Goal: Task Accomplishment & Management: Use online tool/utility

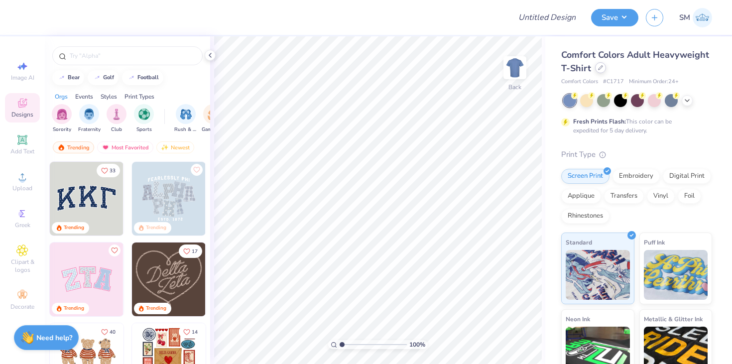
click at [599, 72] on div at bounding box center [600, 67] width 11 height 11
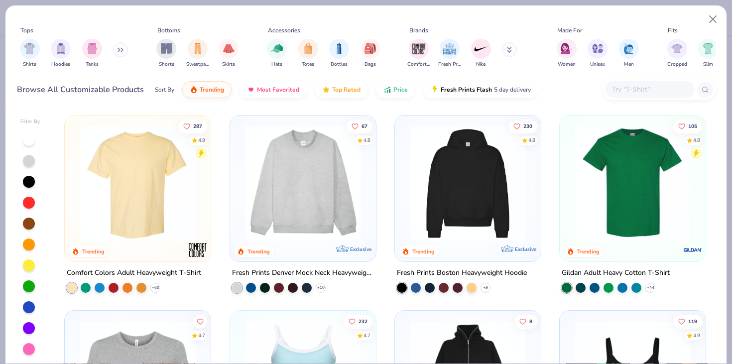
click at [616, 268] on div "Gildan Adult Heavy Cotton T-Shirt" at bounding box center [615, 273] width 108 height 12
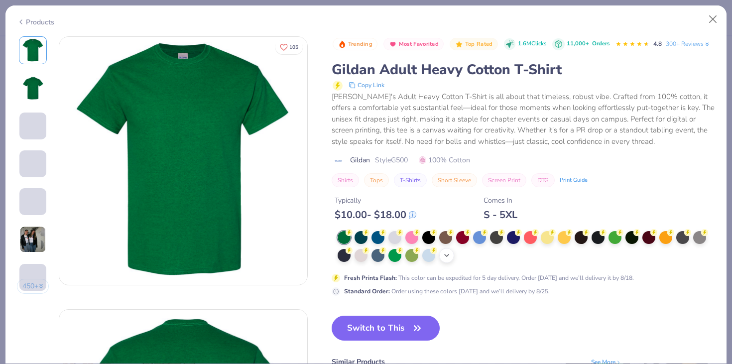
click at [447, 257] on icon at bounding box center [446, 255] width 8 height 8
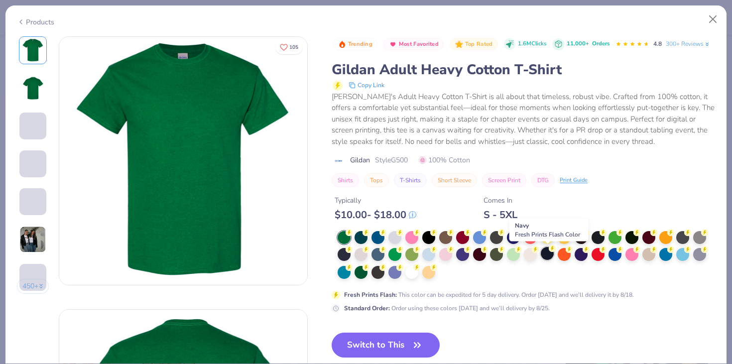
click at [546, 255] on div at bounding box center [546, 253] width 13 height 13
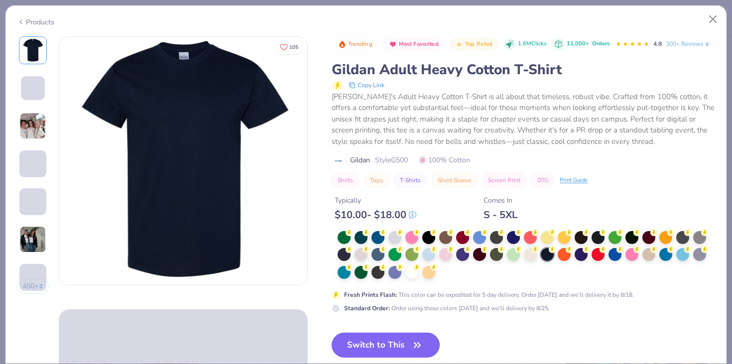
click at [363, 342] on button "Switch to This" at bounding box center [385, 344] width 108 height 25
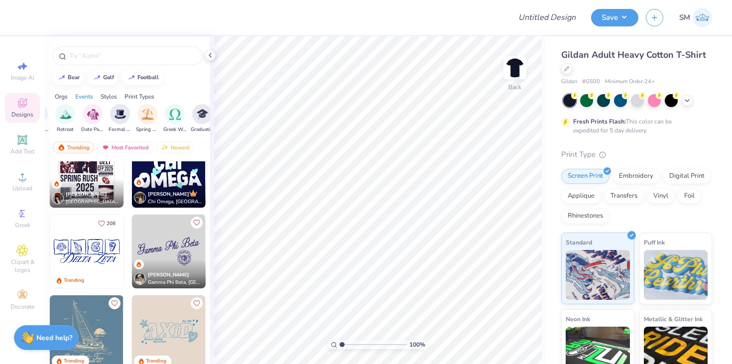
scroll to position [1588, 0]
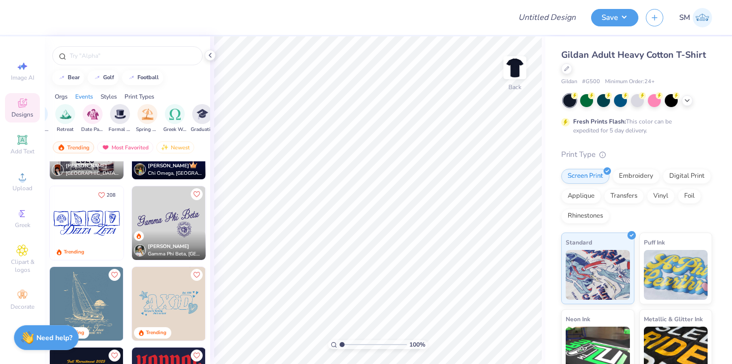
click at [179, 223] on img at bounding box center [169, 223] width 74 height 74
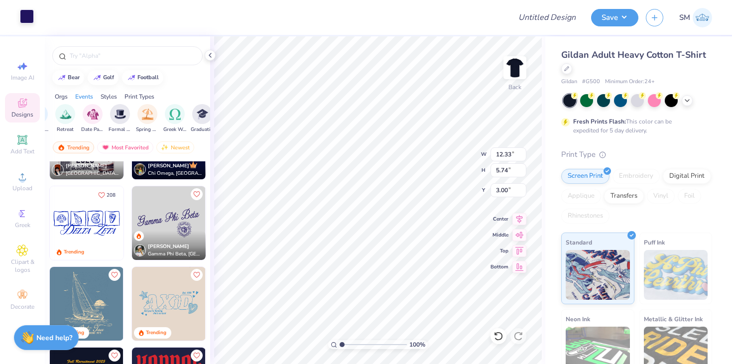
click at [26, 16] on div at bounding box center [27, 16] width 14 height 14
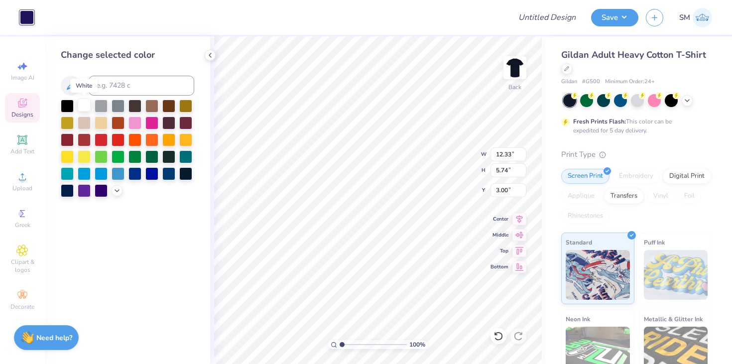
click at [86, 104] on div at bounding box center [84, 105] width 13 height 13
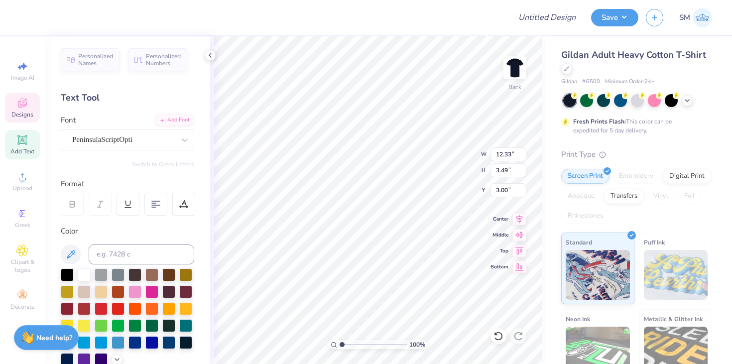
type input "12.49"
type input "2.03"
type input "3.57"
type textarea "G"
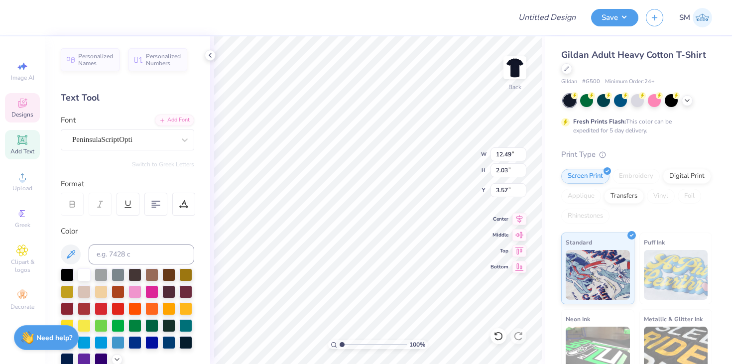
scroll to position [0, 5]
type textarea "Wildest Infuence For Good"
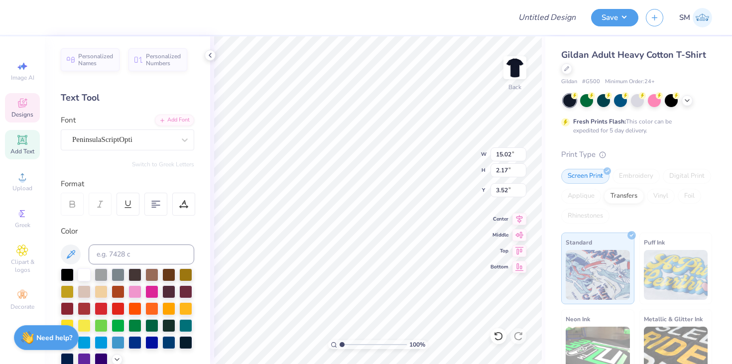
type input "8.09"
type input "1.17"
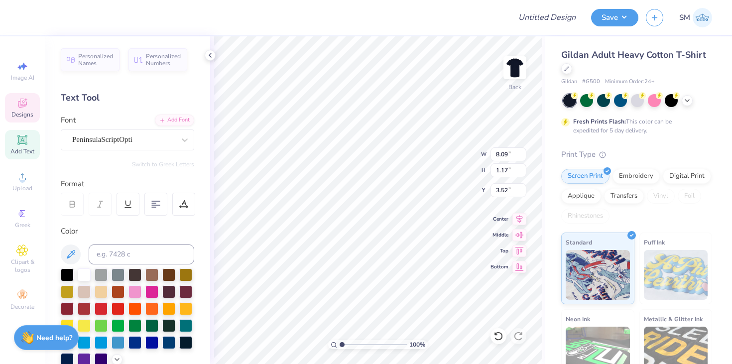
type input "7.00"
click at [24, 150] on span "Add Text" at bounding box center [22, 151] width 24 height 8
click at [129, 144] on div "Super Dream" at bounding box center [123, 139] width 105 height 15
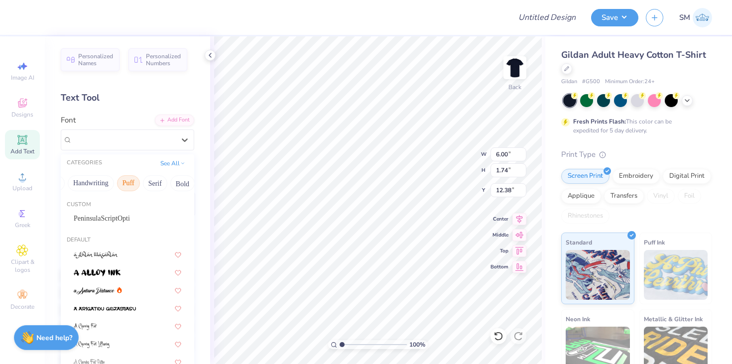
scroll to position [0, 36]
click at [147, 183] on button "Serif" at bounding box center [146, 183] width 24 height 16
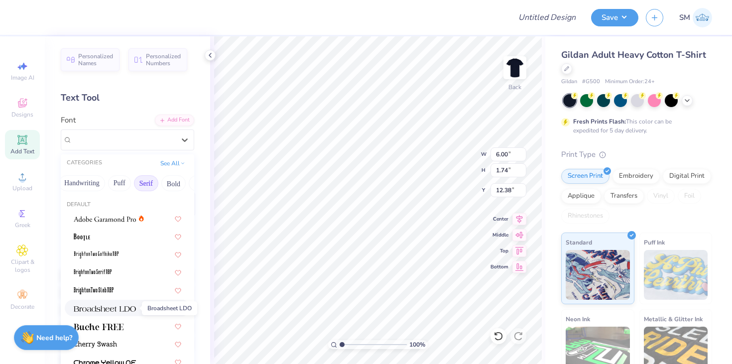
click at [106, 303] on span at bounding box center [105, 308] width 62 height 10
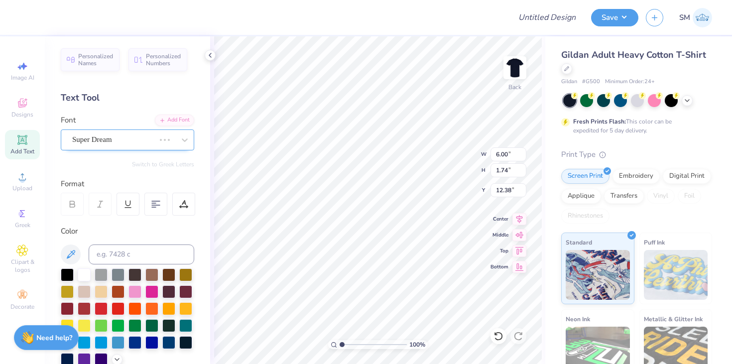
click at [133, 147] on div "Super Dream" at bounding box center [113, 139] width 85 height 15
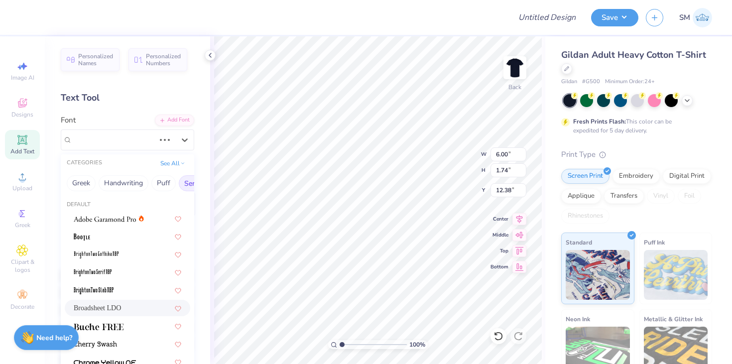
click at [116, 303] on span "Broadsheet LDO" at bounding box center [97, 308] width 47 height 10
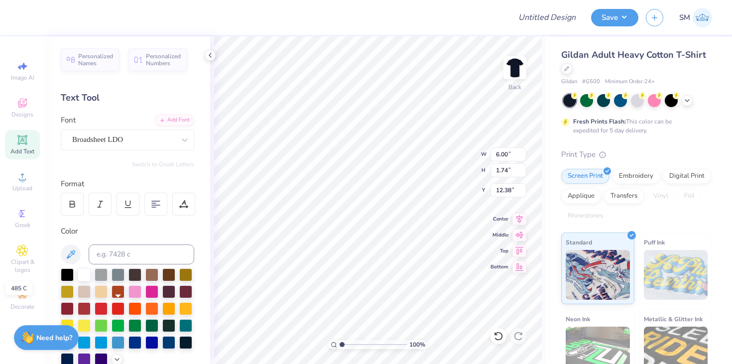
type input "6.68"
type input "1.63"
type input "12.44"
type textarea "kappa alpha theta"
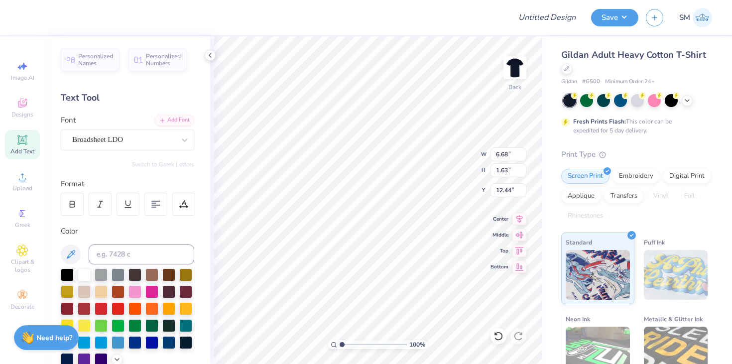
scroll to position [0, 3]
type input "6.92"
type input "0.76"
type input "4.26"
type input "8.13"
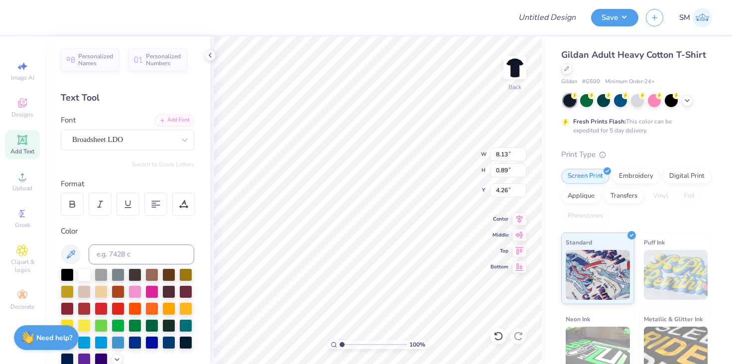
type input "0.89"
type input "8.09"
type input "1.17"
type input "7.00"
type input "6.58"
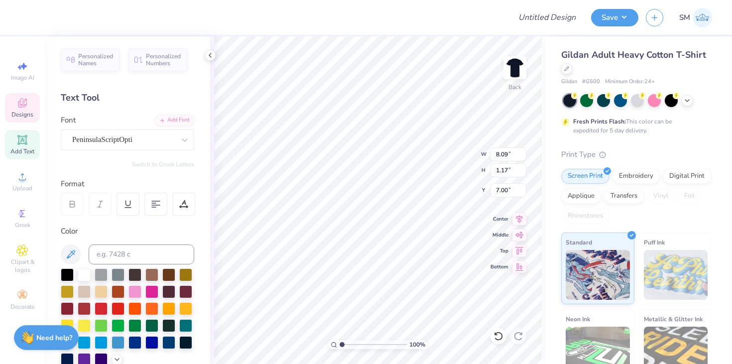
type input "0.95"
click at [518, 216] on icon at bounding box center [519, 217] width 6 height 8
type input "8.13"
type input "0.89"
type input "4.26"
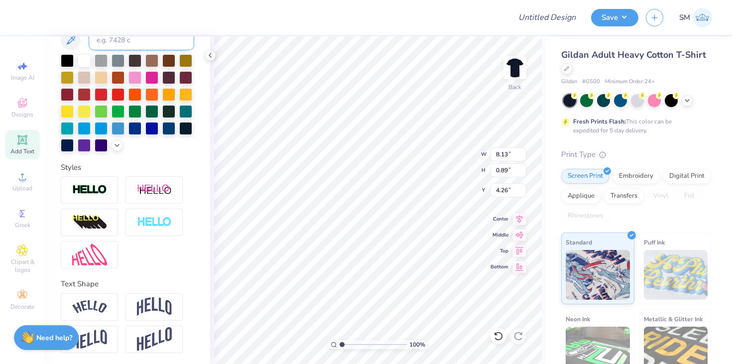
scroll to position [214, 0]
click at [92, 312] on img at bounding box center [89, 306] width 35 height 13
type input "9.09"
type input "1.94"
type input "3.73"
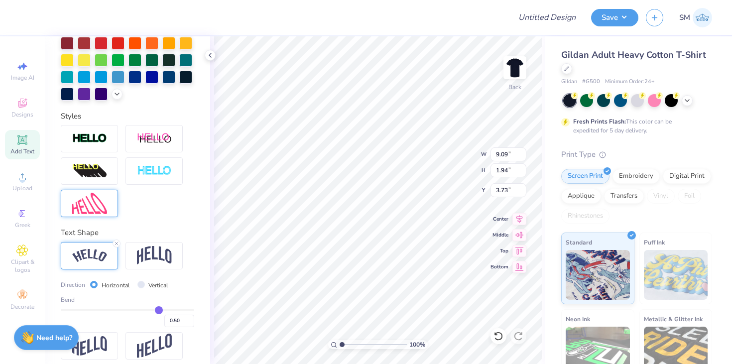
scroll to position [273, 0]
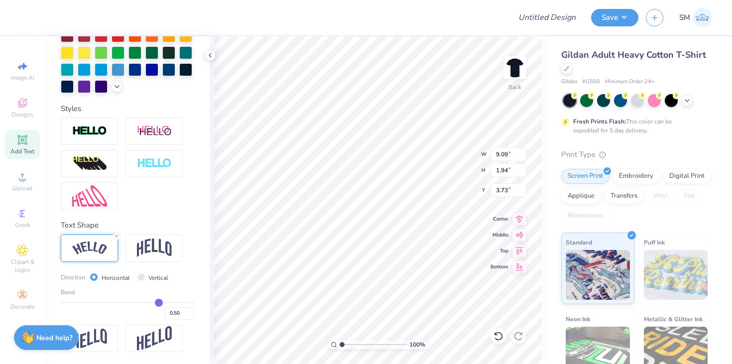
type input "0.47"
type input "0.46"
type input "0.44"
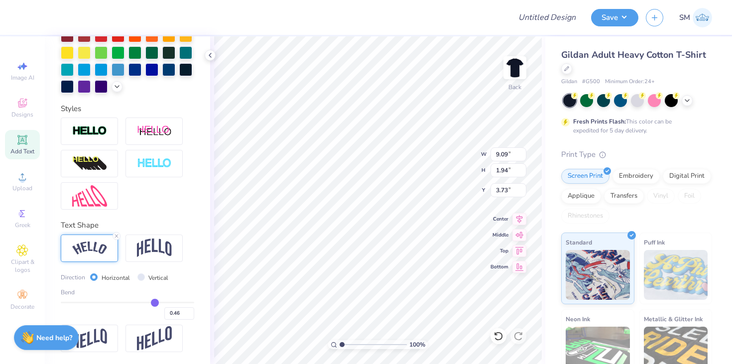
type input "0.44"
type input "0.43"
type input "0.42"
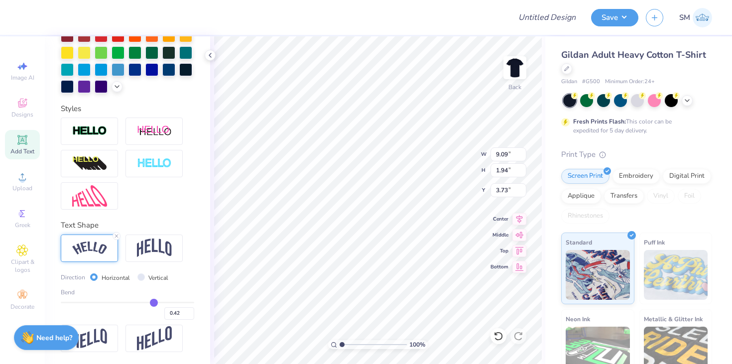
type input "0.41"
type input "0.4"
type input "0.40"
type input "0.39"
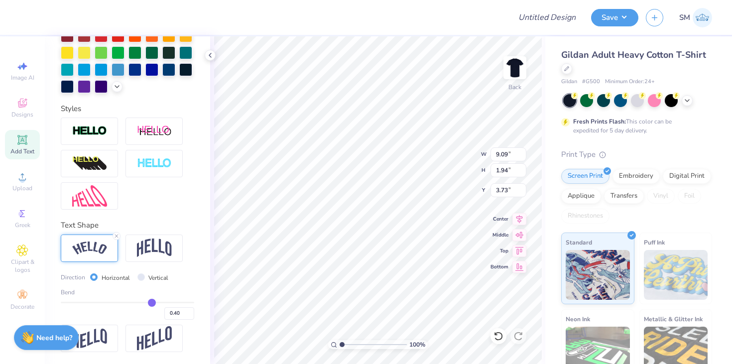
type input "0.39"
type input "0.38"
type input "0.37"
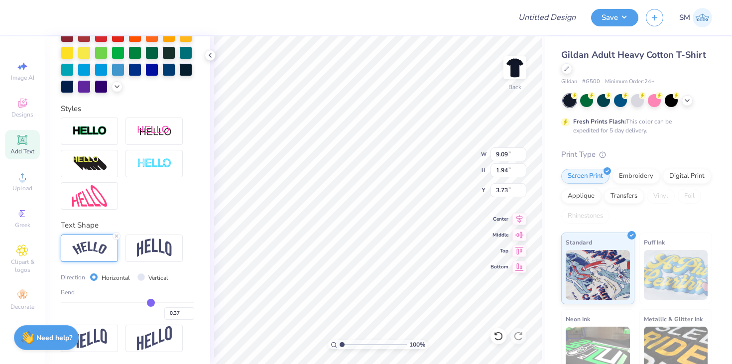
type input "0.36"
type input "0.35"
type input "0.34"
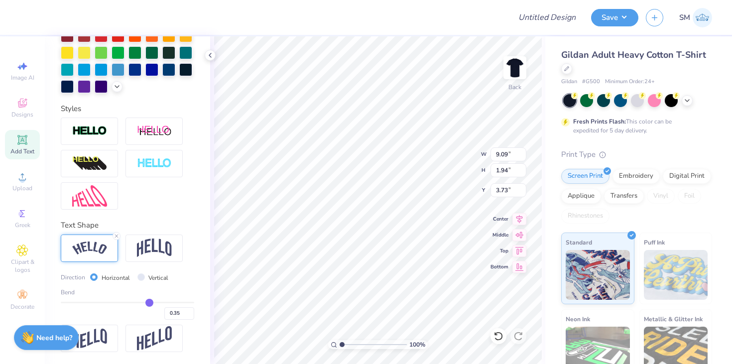
type input "0.34"
type input "0.33"
drag, startPoint x: 157, startPoint y: 303, endPoint x: 148, endPoint y: 303, distance: 9.0
type input "0.33"
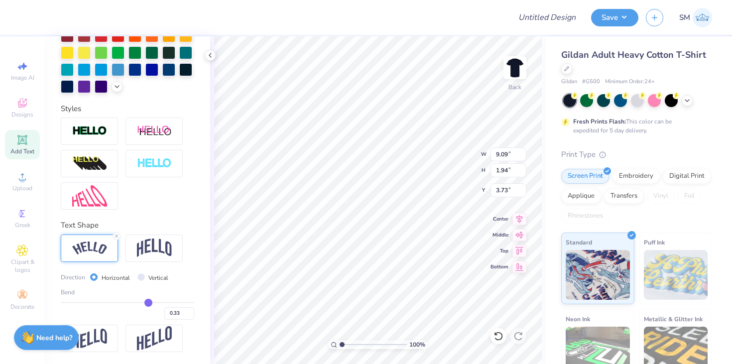
click at [148, 303] on input "range" at bounding box center [127, 302] width 133 height 1
type input "8.77"
type input "1.26"
type input "4.08"
type input "0.31"
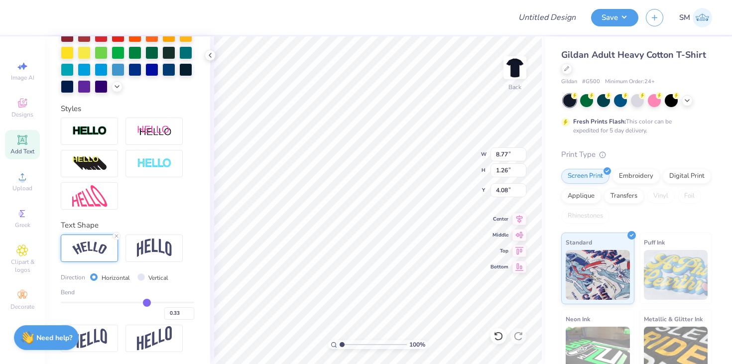
type input "0.31"
type input "0.3"
type input "0.30"
type input "0.28"
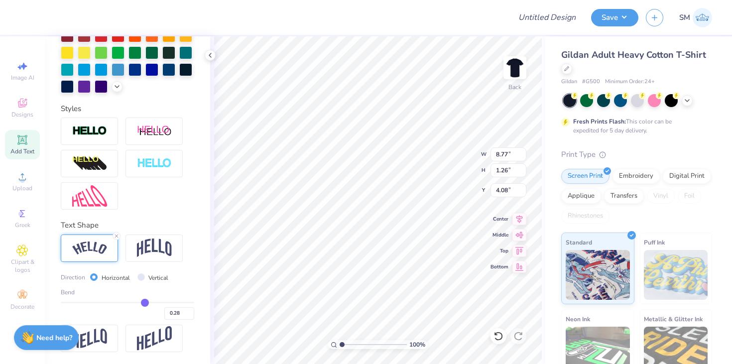
type input "0.25"
type input "0.24"
type input "0.23"
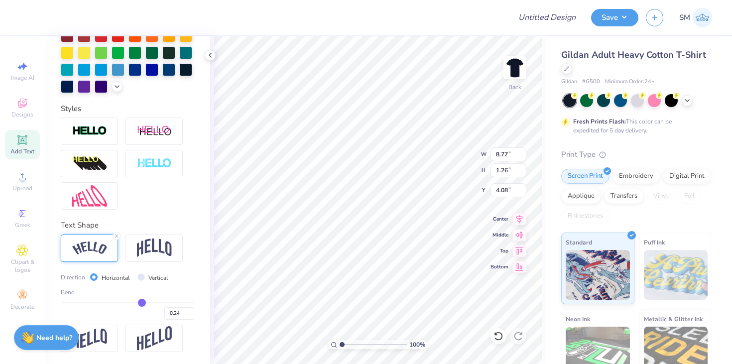
type input "0.23"
type input "0.22"
type input "0.21"
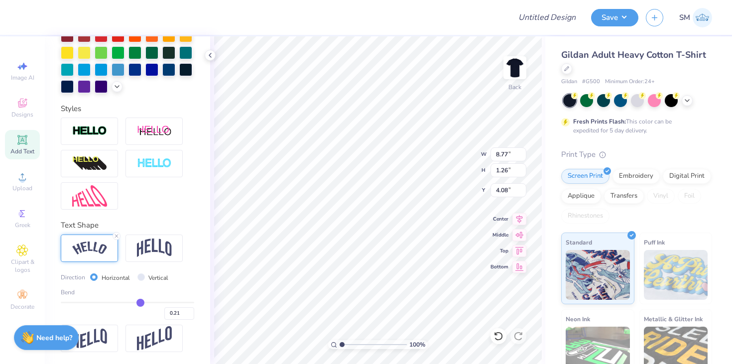
drag, startPoint x: 148, startPoint y: 303, endPoint x: 140, endPoint y: 303, distance: 7.5
type input "0.21"
click at [140, 303] on input "range" at bounding box center [127, 302] width 133 height 1
type input "8.51"
type input "1.01"
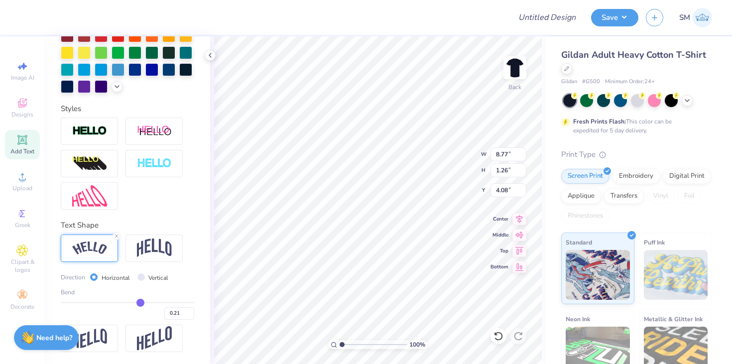
type input "4.20"
type input "8.81"
type input "1.04"
click at [522, 219] on icon at bounding box center [519, 218] width 14 height 12
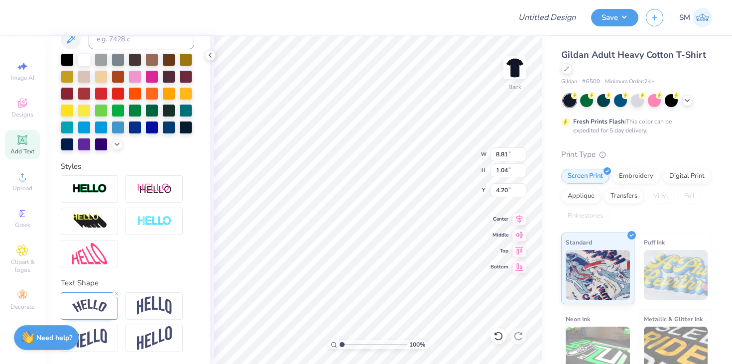
scroll to position [214, 0]
type input "5.53"
click at [116, 293] on line at bounding box center [116, 294] width 3 height 3
type input "8.41"
type input "0.92"
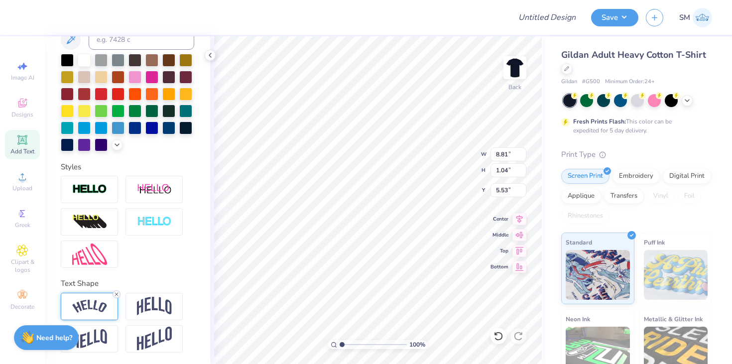
type input "5.59"
type textarea "est. 1870"
type input "3.55"
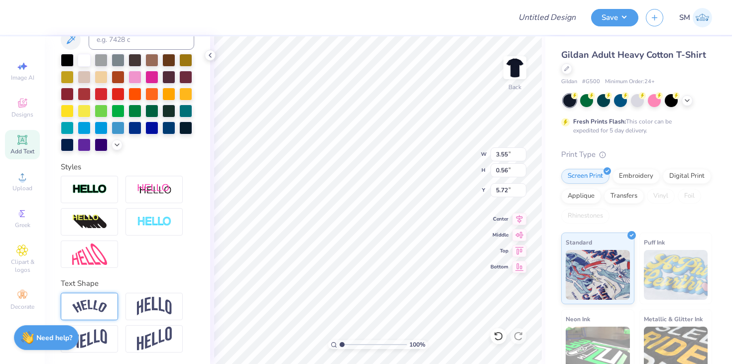
type input "0.56"
click at [519, 216] on icon at bounding box center [519, 217] width 6 height 8
type input "6.70"
click at [611, 18] on button "Save" at bounding box center [614, 15] width 47 height 17
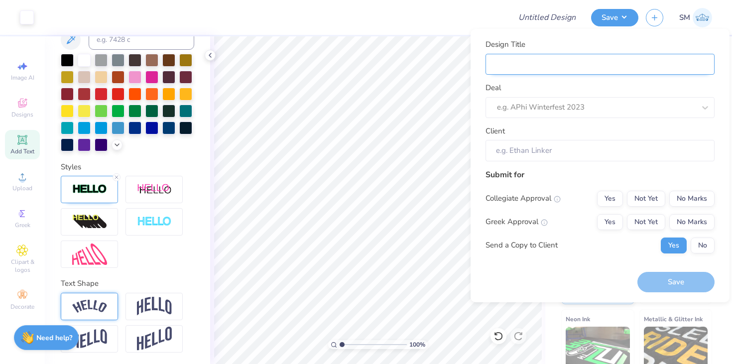
click at [572, 68] on input "Design Title" at bounding box center [599, 64] width 229 height 21
type input "W"
type input "WI"
type input "WIl"
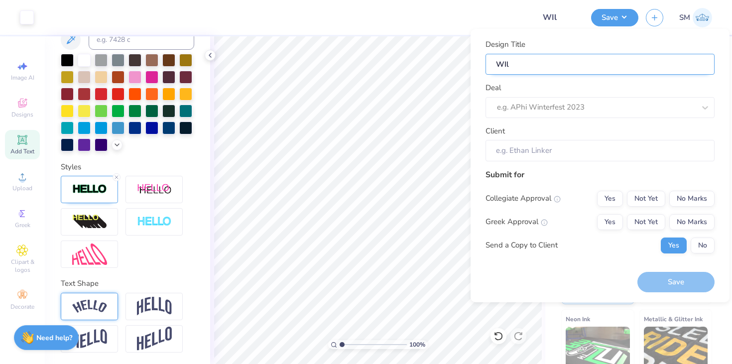
type input "WIld"
type input "WIlde"
type input "WIldes"
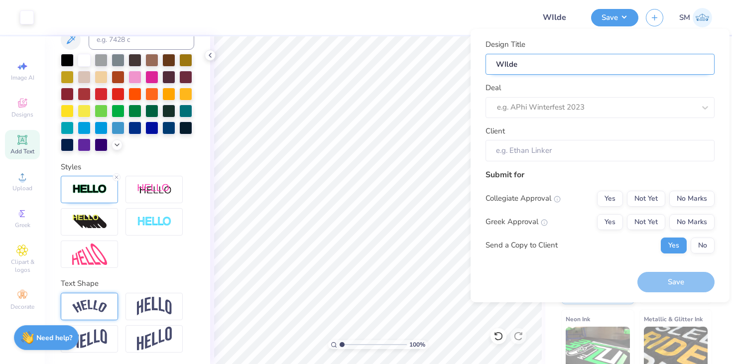
type input "WIldes"
type input "WIldest"
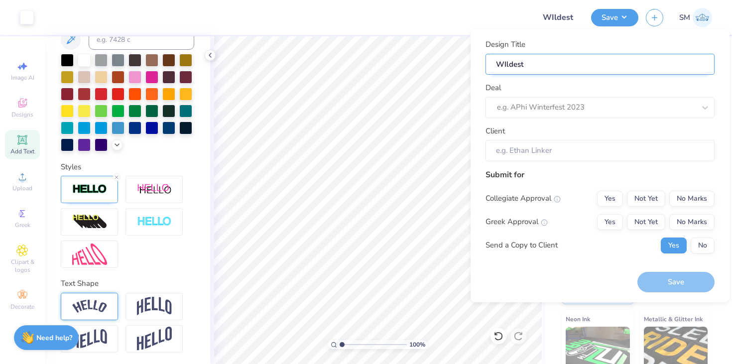
type input "WIldest I"
type input "WIldest In"
type input "WIldest Inf"
type input "WIldest Infl"
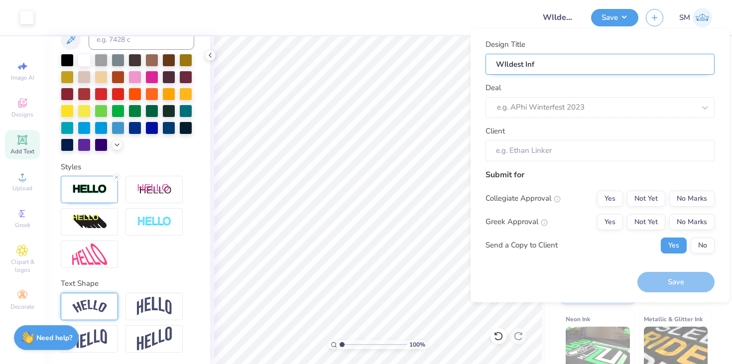
type input "WIldest Infl"
type input "WIldest Influ"
type input "WIldest Influe"
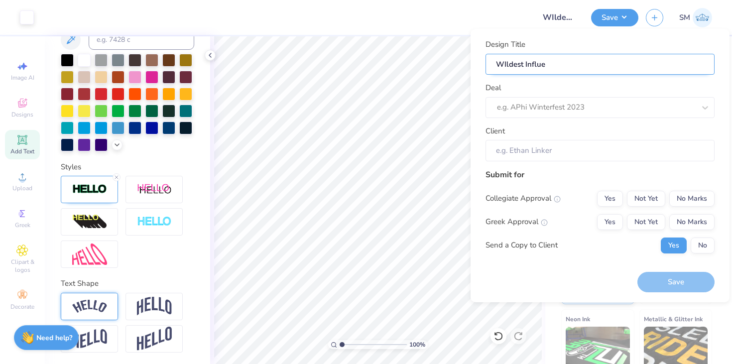
type input "WIldest Influen"
type input "WIldest Influenc"
type input "WIldest Influence"
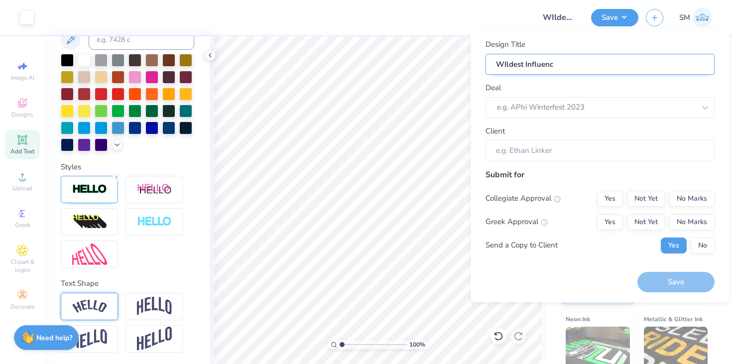
type input "WIldest Influence"
type input "WIldest Influence f"
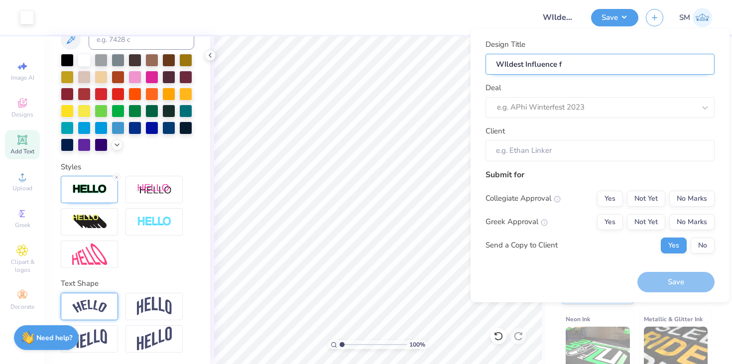
type input "WIldest Influence fo"
type input "WIldest Influence for"
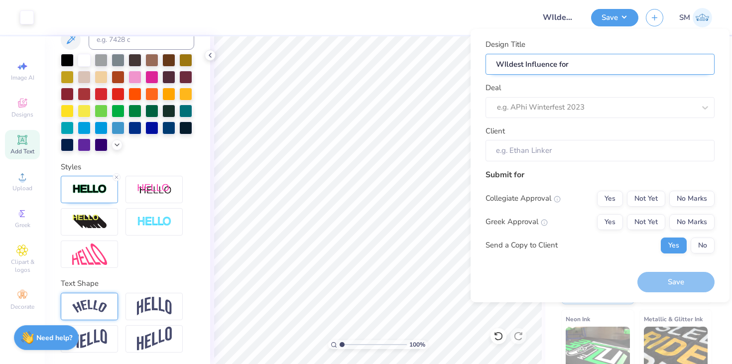
type input "WIldest Influence for"
type input "WIldest Influence for g"
type input "WIldest Influence for go"
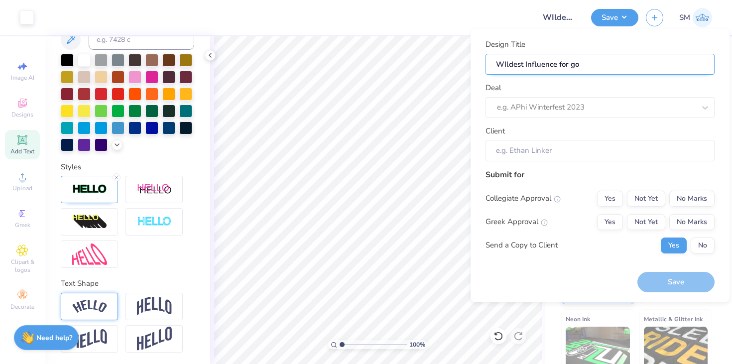
type input "WIldest Influence for goo"
type input "WIldest Influence for go"
type input "WIldest Influence for g"
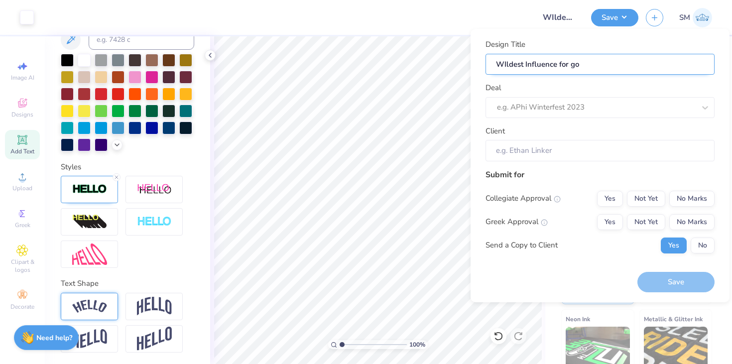
type input "WIldest Influence for g"
type input "WIldest Influence for"
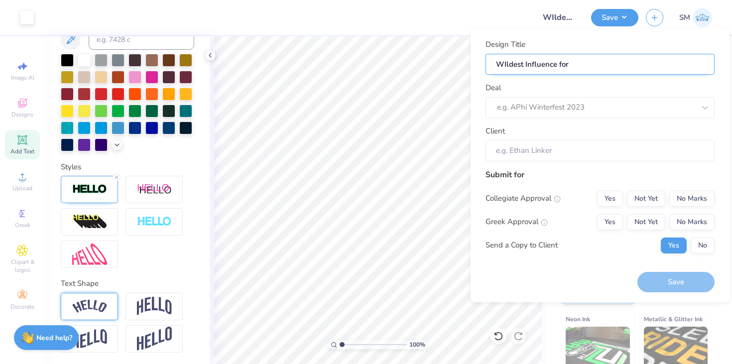
type input "WIldest Influence fo"
type input "WIldest Influence f"
type input "WIldest Influence"
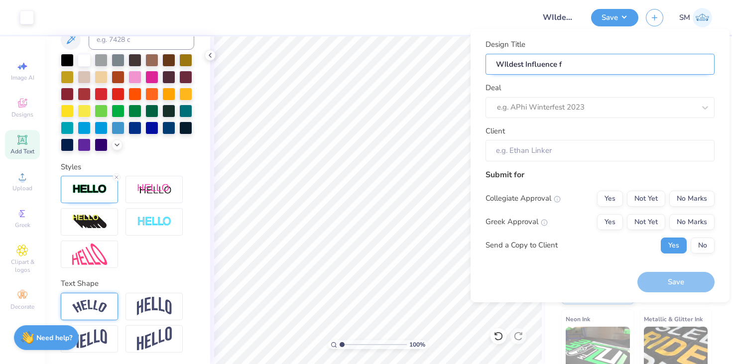
type input "WIldest Influence"
type input "WIldest Influenc"
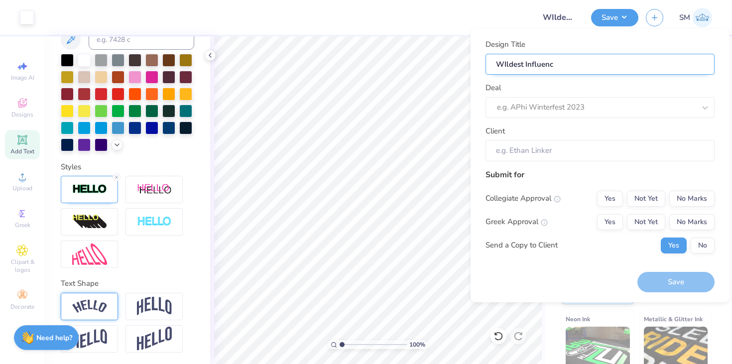
type input "WIldest Influen"
type input "WIldest Influe"
type input "WIldest Influ"
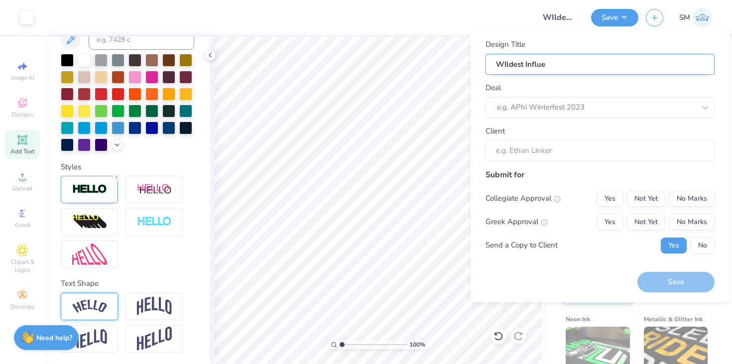
type input "WIldest Influ"
type input "WIldest Infl"
type input "WIldest Inf"
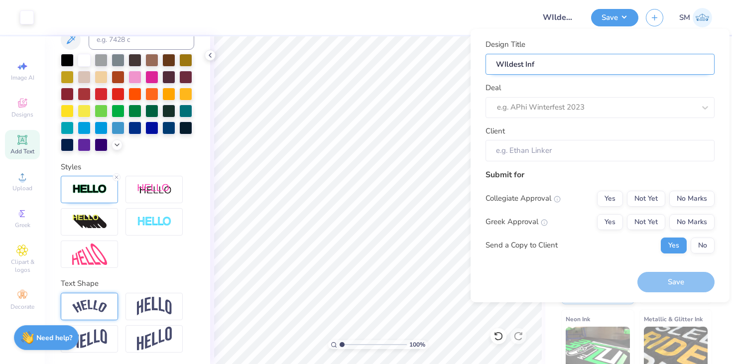
type input "WIldest In"
type input "WIldest I"
type input "WIldest"
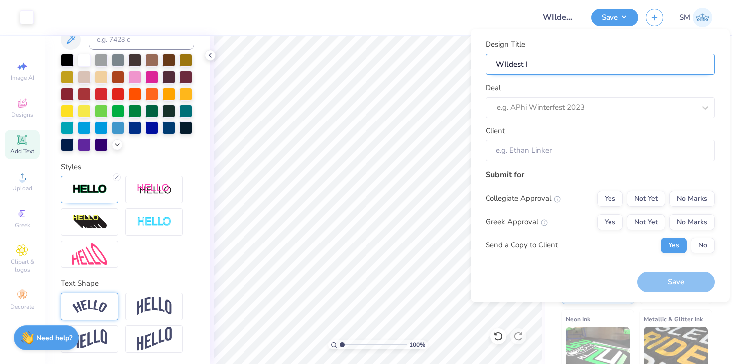
type input "WIldest"
type input "WIldes"
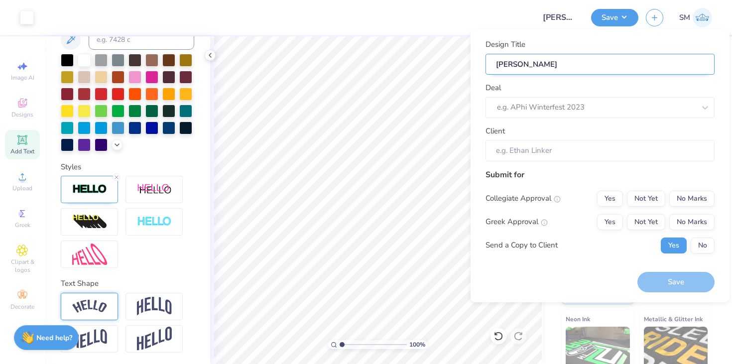
type input "WIlde"
type input "WIld"
type input "WIl"
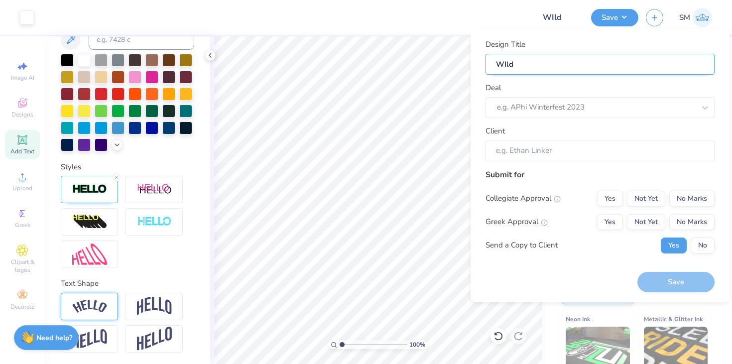
type input "WIl"
type input "WI"
type input "W"
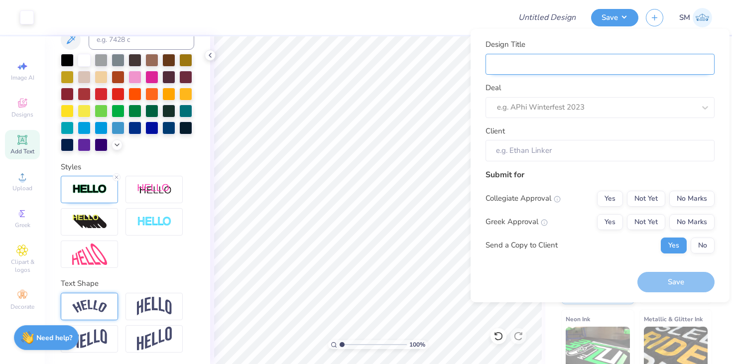
type input "K"
type input "Ka"
type input "Kap"
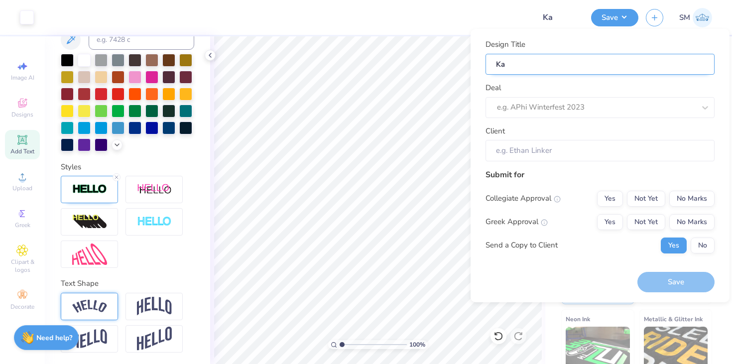
type input "Kap"
type input "[PERSON_NAME]"
type input "Kappa"
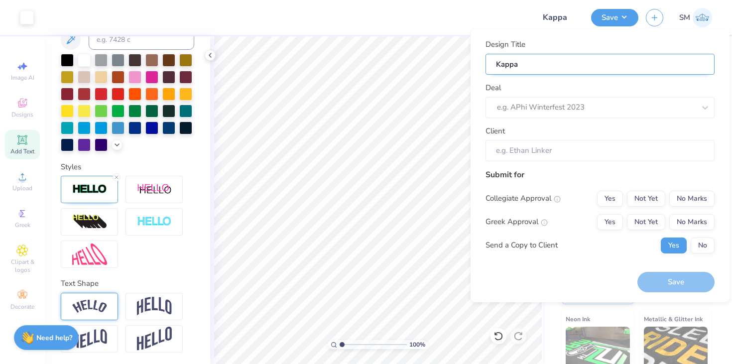
type input "Kappa"
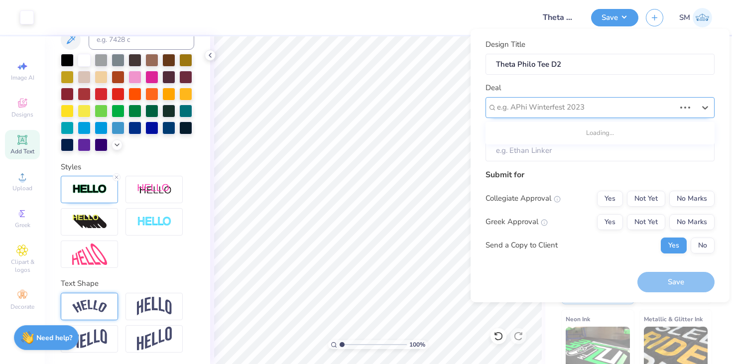
click at [552, 98] on div "e.g. APhi Winterfest 2023" at bounding box center [599, 107] width 229 height 21
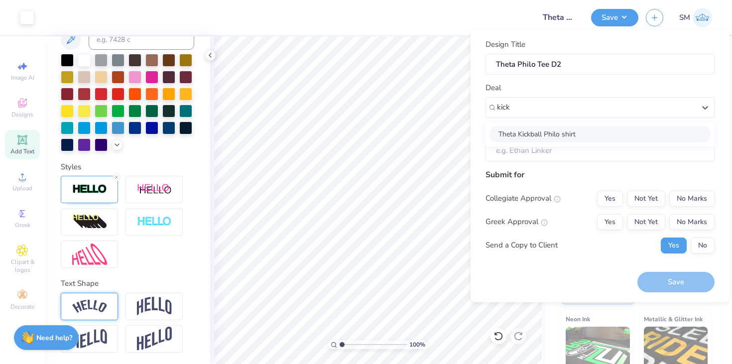
click at [552, 133] on div "Theta Kickball Philo shirt" at bounding box center [599, 134] width 221 height 16
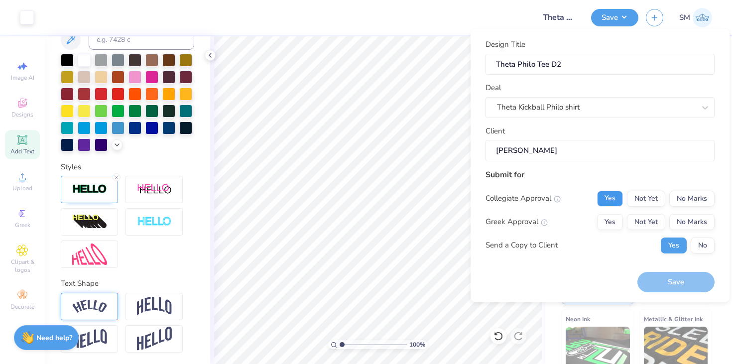
click at [614, 198] on button "Yes" at bounding box center [610, 199] width 26 height 16
click at [692, 201] on button "No Marks" at bounding box center [691, 199] width 45 height 16
click at [612, 223] on button "Yes" at bounding box center [610, 222] width 26 height 16
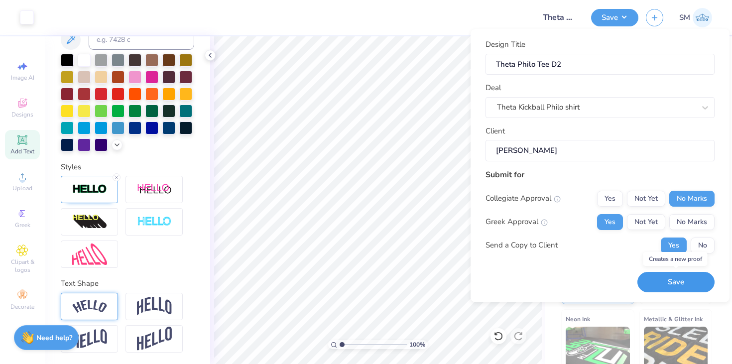
click at [675, 285] on button "Save" at bounding box center [675, 282] width 77 height 20
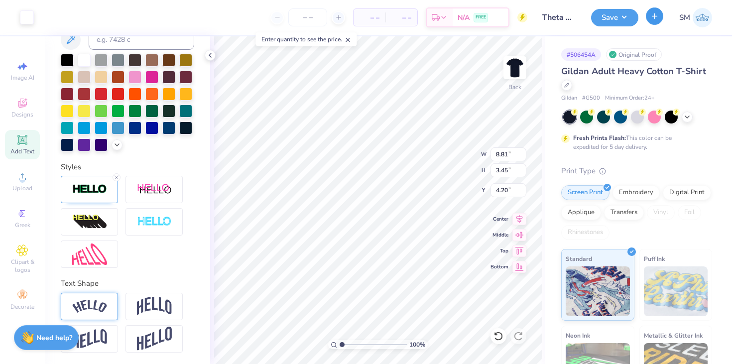
click at [652, 20] on icon "button" at bounding box center [654, 16] width 8 height 8
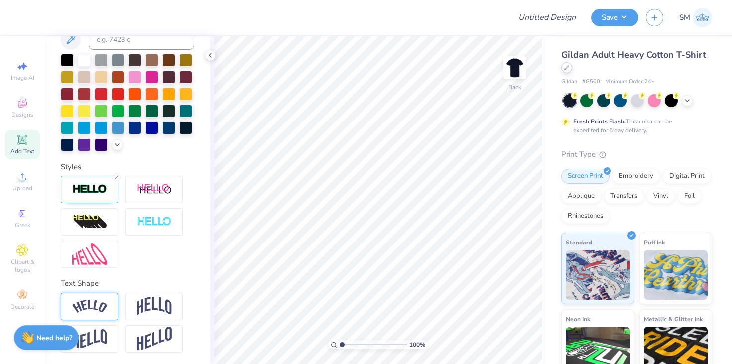
click at [565, 71] on div at bounding box center [566, 67] width 11 height 11
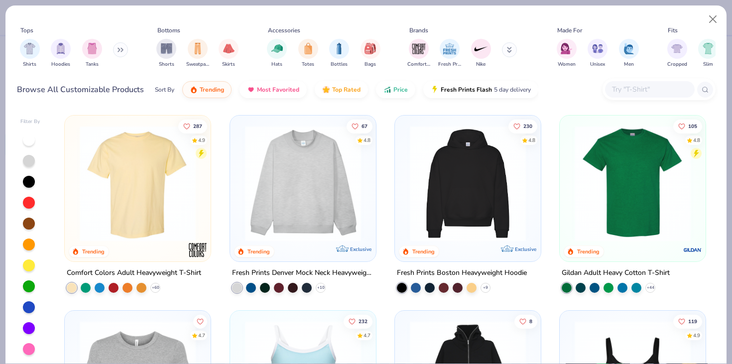
click at [642, 91] on input "text" at bounding box center [649, 89] width 77 height 11
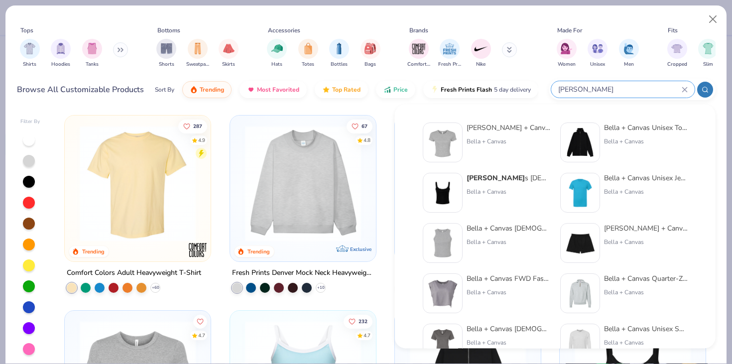
click at [476, 175] on strong "Bella Canva" at bounding box center [495, 177] width 58 height 9
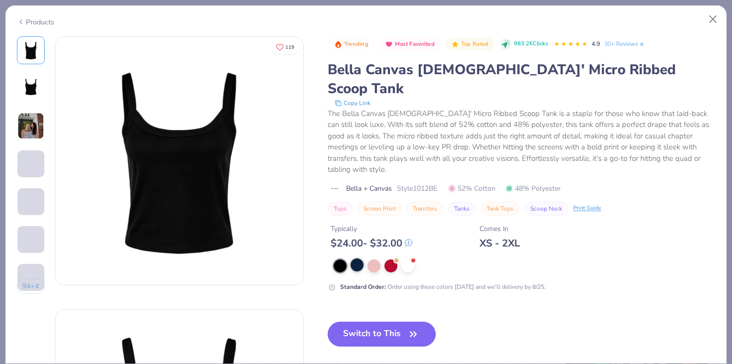
click at [355, 258] on div at bounding box center [356, 264] width 13 height 13
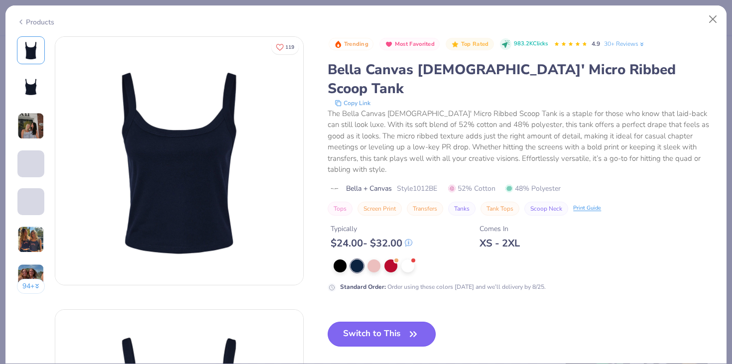
click at [355, 321] on button "Switch to This" at bounding box center [381, 333] width 108 height 25
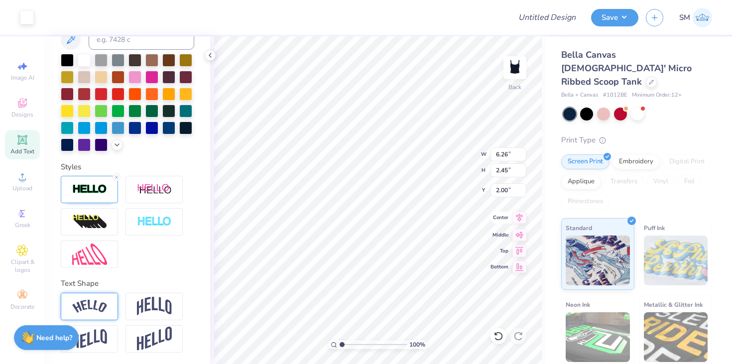
click at [516, 218] on icon at bounding box center [519, 218] width 14 height 12
click at [626, 16] on button "Save" at bounding box center [614, 15] width 47 height 17
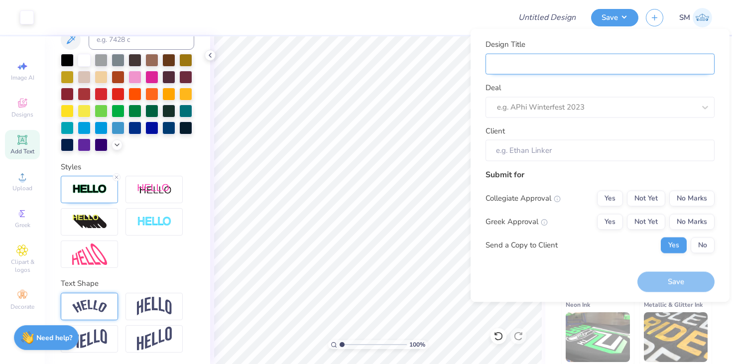
click at [598, 63] on input "Design Title" at bounding box center [599, 63] width 229 height 21
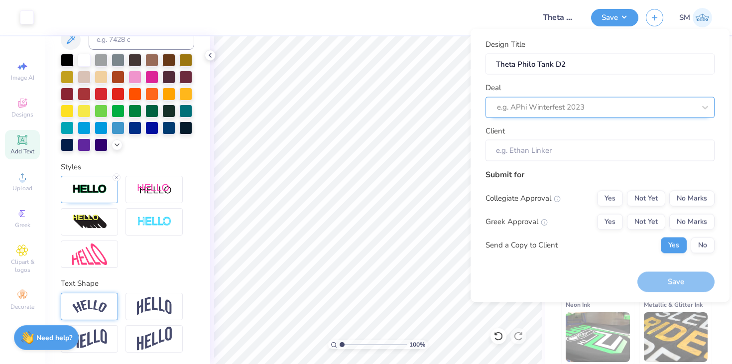
click at [593, 110] on div at bounding box center [596, 107] width 198 height 13
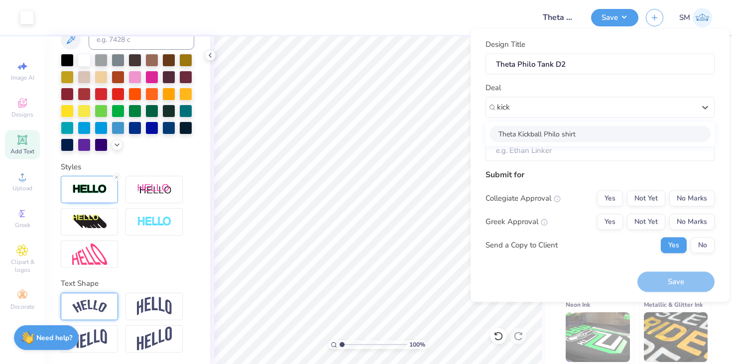
click at [575, 134] on div "Theta Kickball Philo shirt" at bounding box center [599, 133] width 221 height 16
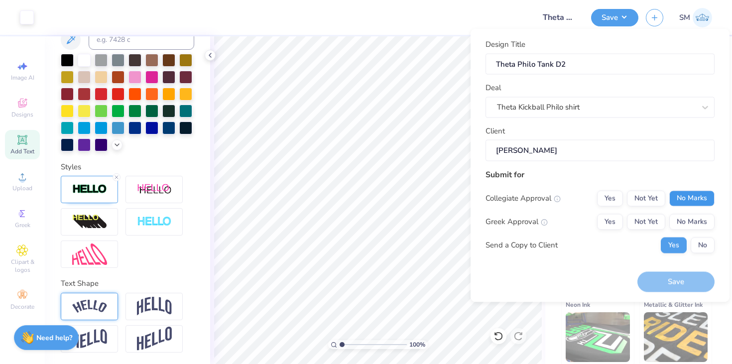
click at [705, 205] on button "No Marks" at bounding box center [691, 198] width 45 height 16
click at [620, 224] on button "Yes" at bounding box center [610, 221] width 26 height 16
click at [666, 285] on button "Save" at bounding box center [675, 282] width 77 height 20
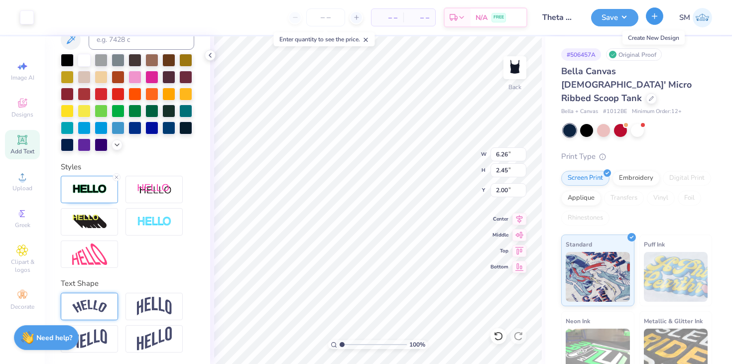
click at [652, 12] on icon "button" at bounding box center [654, 16] width 8 height 8
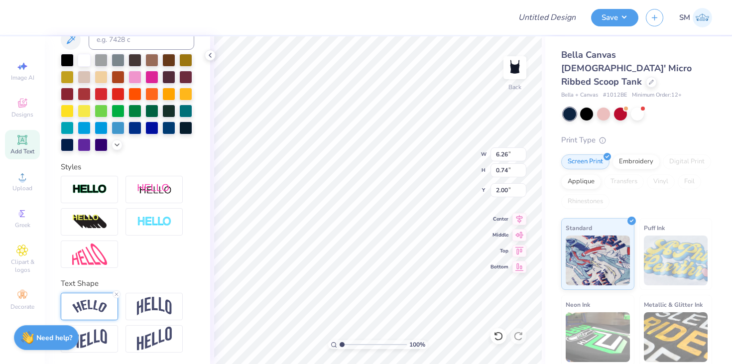
scroll to position [0, 3]
click at [211, 227] on div "100 % Back W 6.26 6.26 " H 0.74 0.74 " Y 2.00 2.00 " Center Middle Top Bottom" at bounding box center [377, 199] width 335 height 327
click at [516, 215] on icon at bounding box center [519, 217] width 6 height 8
click at [602, 19] on button "Save" at bounding box center [614, 15] width 47 height 17
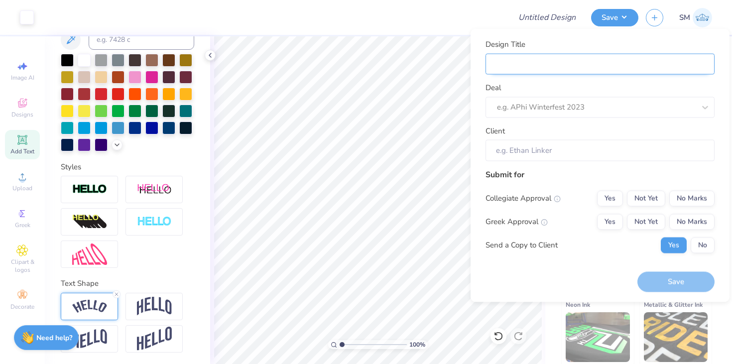
click at [578, 67] on input "Design Title" at bounding box center [599, 63] width 229 height 21
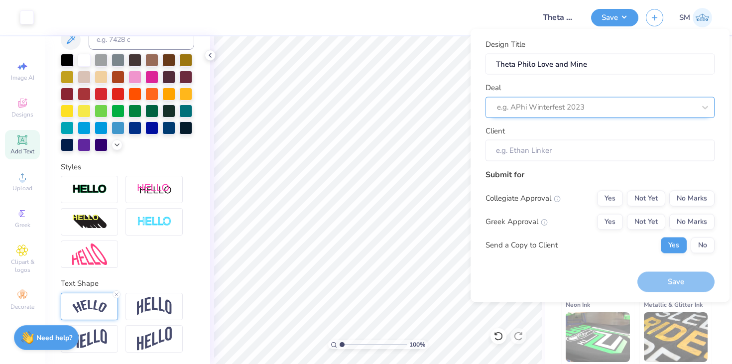
click at [547, 107] on div at bounding box center [596, 107] width 198 height 13
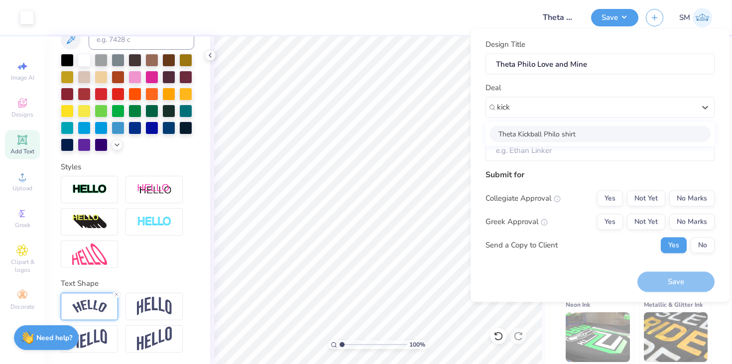
click at [538, 135] on div "Theta Kickball Philo shirt" at bounding box center [599, 133] width 221 height 16
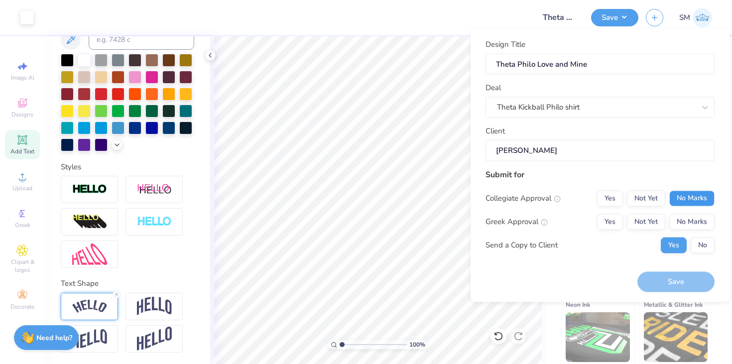
click at [687, 199] on button "No Marks" at bounding box center [691, 198] width 45 height 16
click at [603, 216] on button "Yes" at bounding box center [610, 221] width 26 height 16
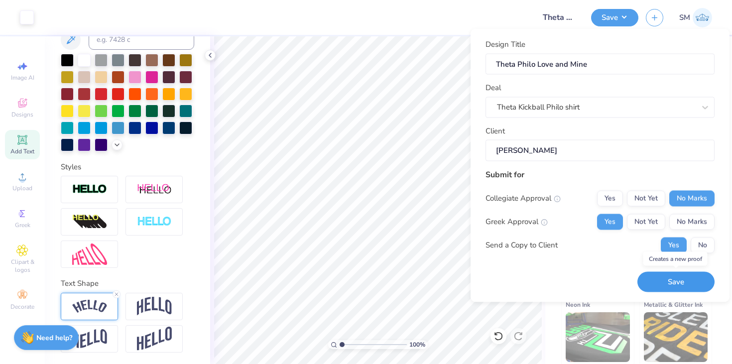
click at [677, 277] on button "Save" at bounding box center [675, 282] width 77 height 20
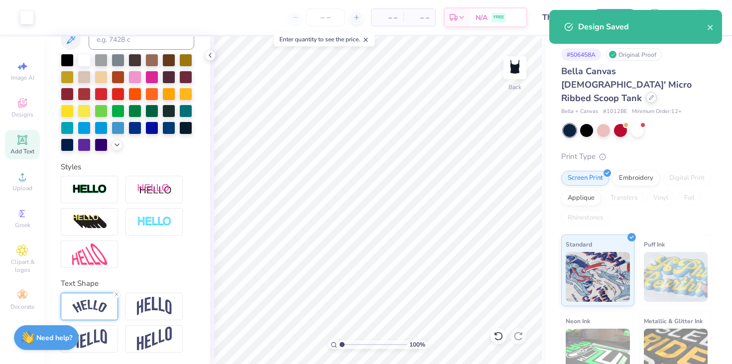
click at [645, 92] on div at bounding box center [650, 97] width 11 height 11
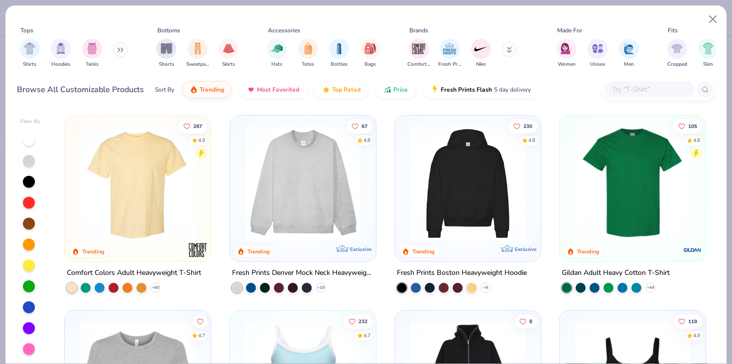
click at [590, 271] on div "Gildan Adult Heavy Cotton T-Shirt" at bounding box center [615, 273] width 108 height 12
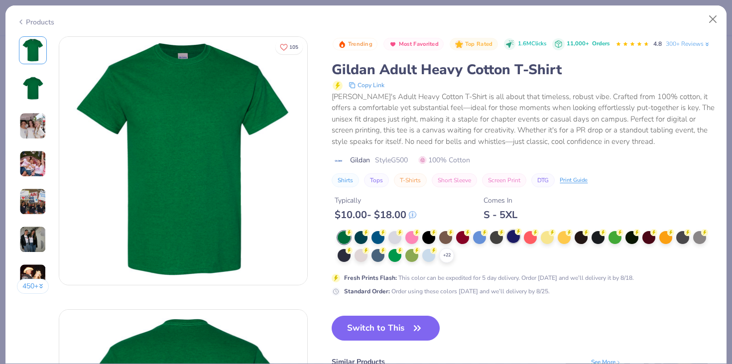
click at [513, 236] on div at bounding box center [513, 236] width 13 height 13
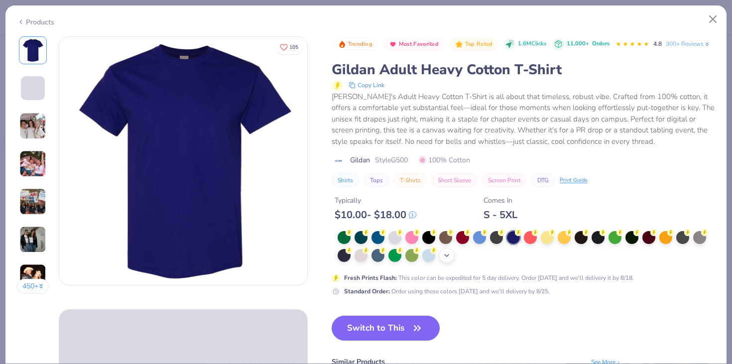
click at [449, 257] on icon at bounding box center [446, 255] width 8 height 8
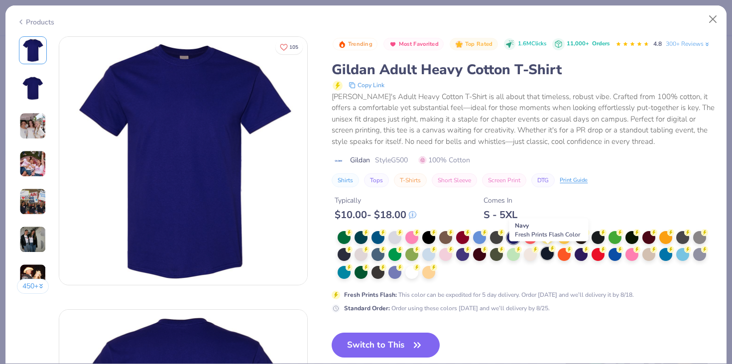
click at [548, 252] on div at bounding box center [546, 253] width 13 height 13
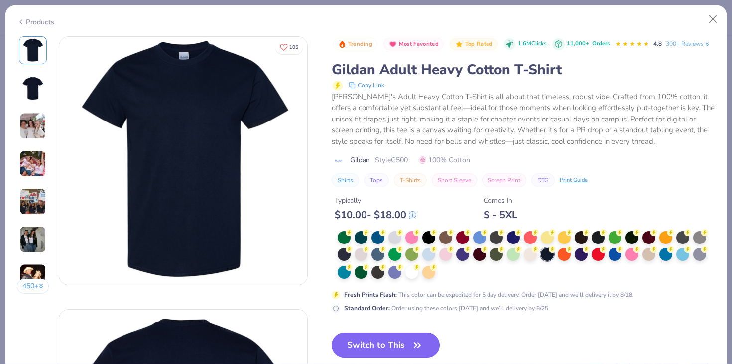
click at [401, 342] on button "Switch to This" at bounding box center [385, 344] width 108 height 25
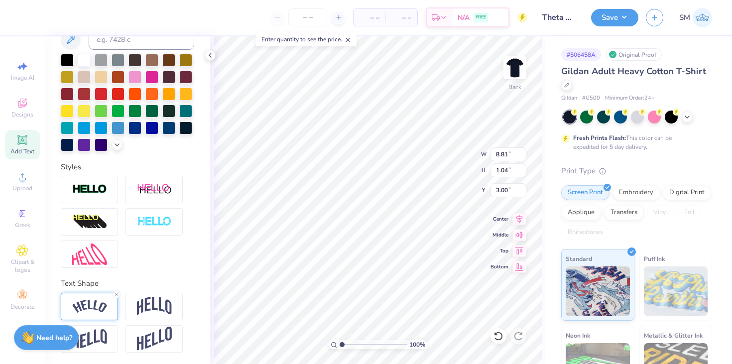
scroll to position [0, 3]
click at [209, 196] on div "Personalized Names Personalized Numbers Text Tool Add Font Font Broadsheet LDO …" at bounding box center [127, 199] width 165 height 327
click at [518, 220] on icon at bounding box center [519, 218] width 14 height 12
click at [617, 19] on button "Save" at bounding box center [614, 15] width 47 height 17
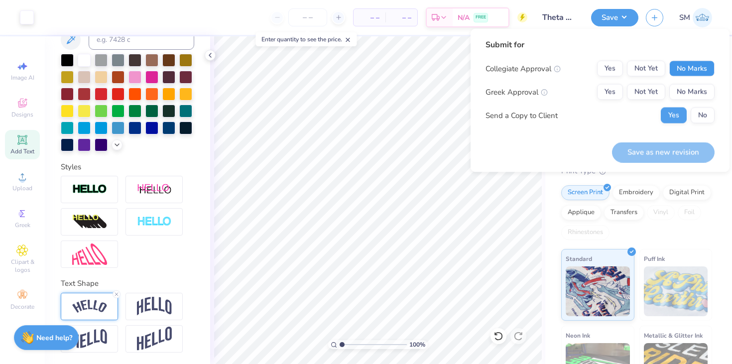
click at [689, 62] on button "No Marks" at bounding box center [691, 69] width 45 height 16
click at [609, 93] on button "Yes" at bounding box center [610, 92] width 26 height 16
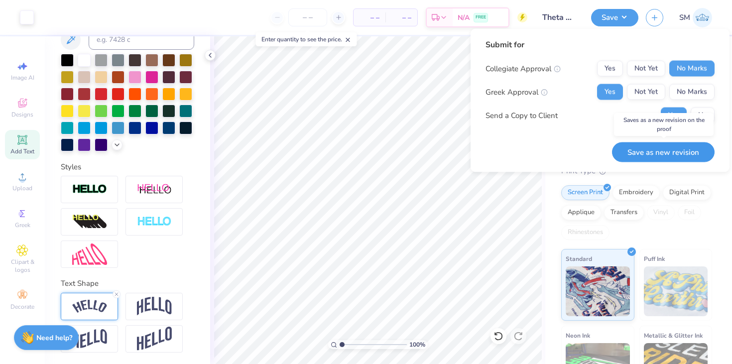
click at [669, 151] on button "Save as new revision" at bounding box center [663, 152] width 103 height 20
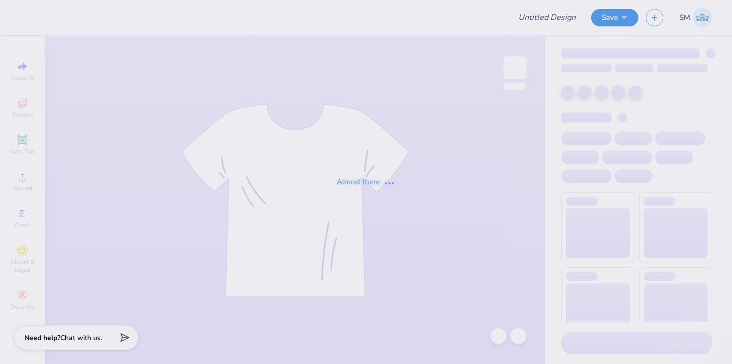
type input "Theta Fam Weekend Tee"
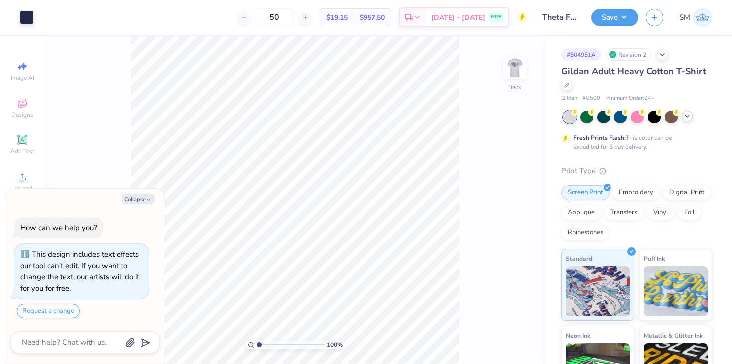
click at [686, 118] on icon at bounding box center [687, 116] width 8 height 8
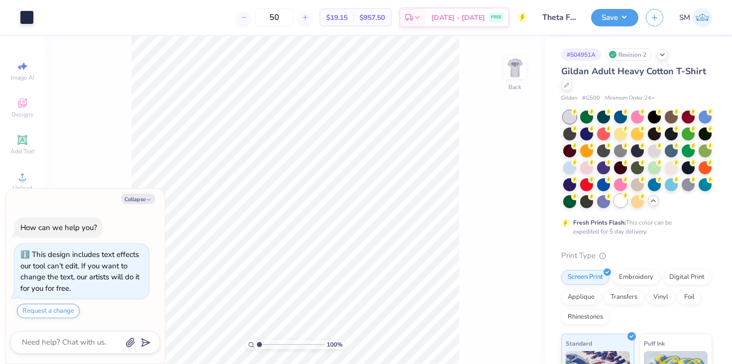
click at [620, 200] on div at bounding box center [620, 200] width 13 height 13
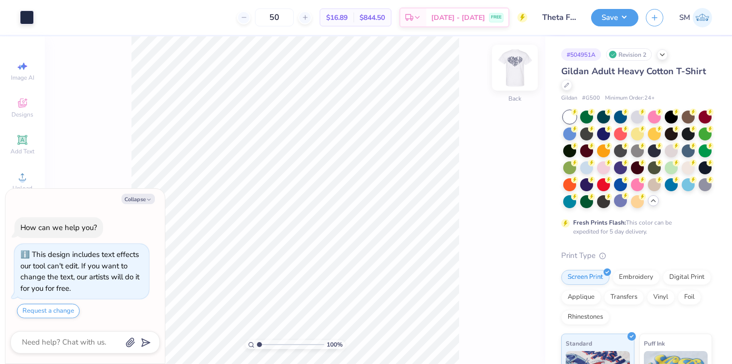
click at [524, 64] on img at bounding box center [515, 68] width 40 height 40
click at [28, 14] on div at bounding box center [27, 16] width 14 height 14
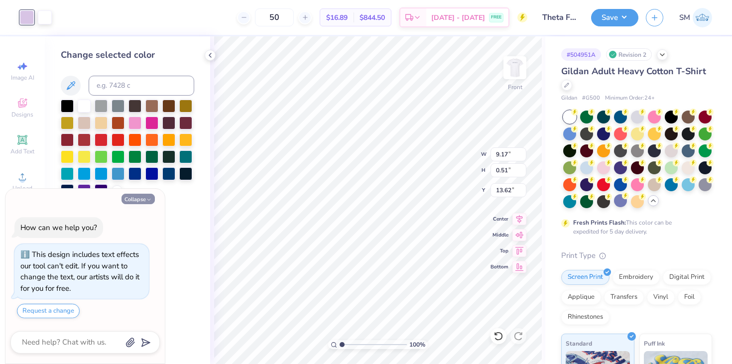
click at [140, 196] on button "Collapse" at bounding box center [137, 199] width 33 height 10
type textarea "x"
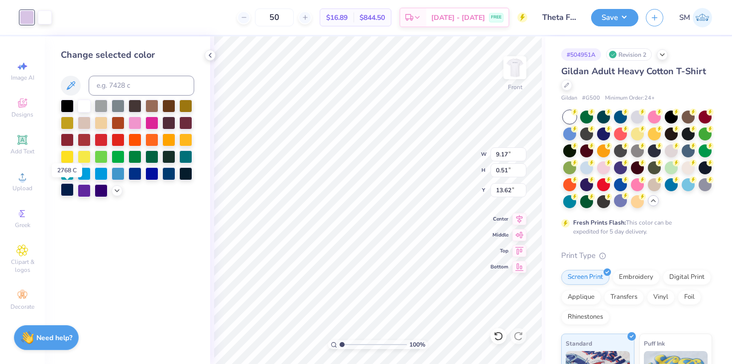
click at [67, 189] on div at bounding box center [67, 189] width 13 height 13
click at [45, 20] on div at bounding box center [45, 16] width 14 height 14
click at [65, 195] on div at bounding box center [67, 189] width 13 height 13
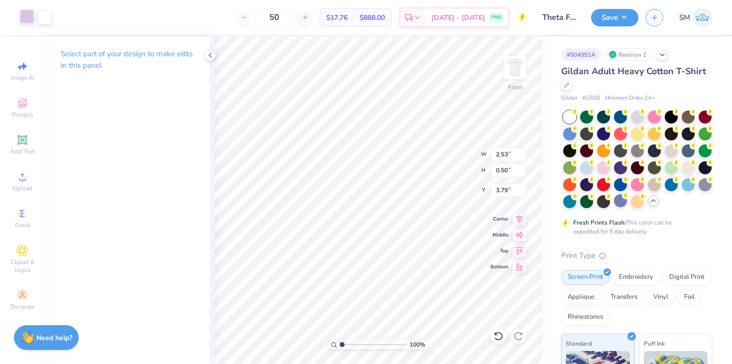
click at [27, 17] on div at bounding box center [27, 16] width 14 height 14
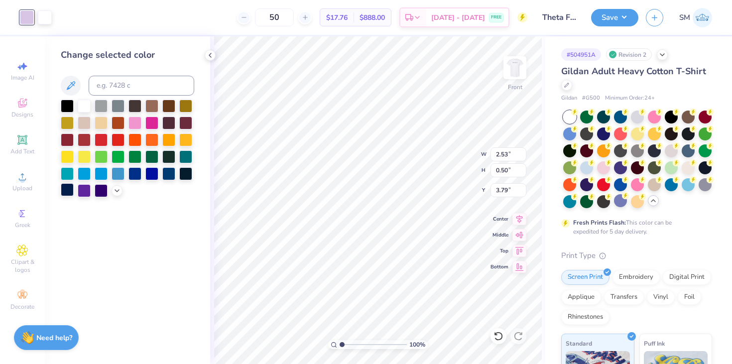
click at [68, 189] on div at bounding box center [67, 189] width 13 height 13
click at [43, 19] on div at bounding box center [45, 16] width 14 height 14
click at [64, 188] on div at bounding box center [67, 189] width 13 height 13
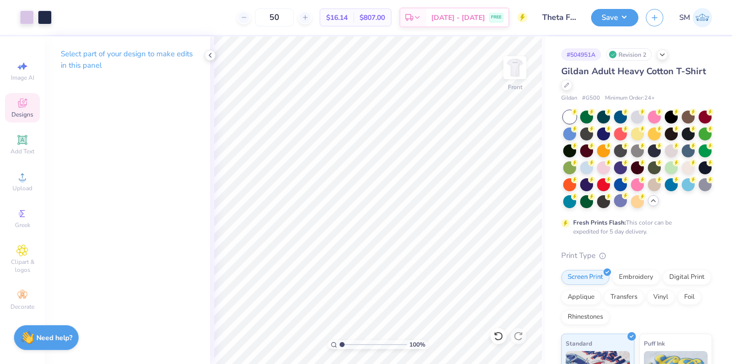
click at [22, 108] on icon at bounding box center [22, 103] width 12 height 12
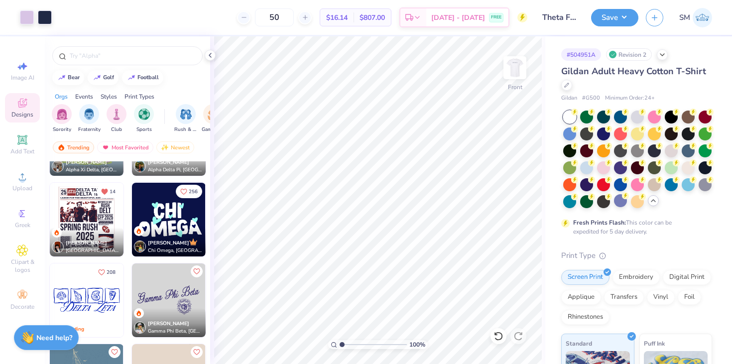
scroll to position [1511, 0]
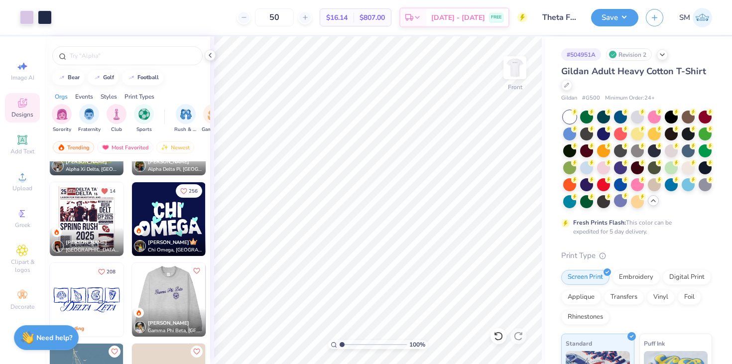
click at [178, 300] on img at bounding box center [168, 300] width 74 height 74
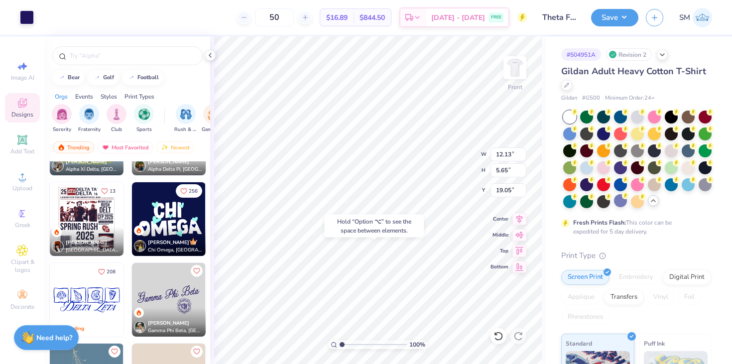
type input "19.05"
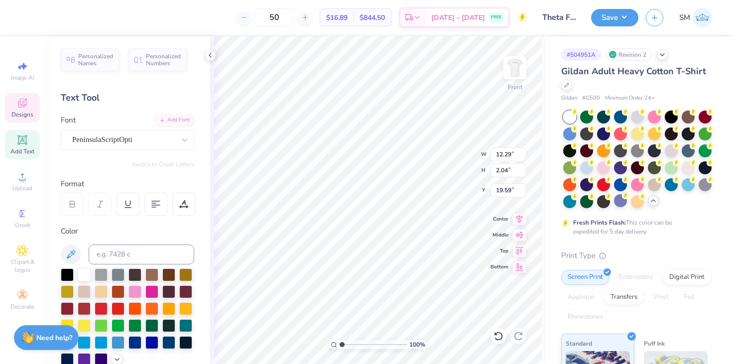
type input "12.29"
type input "2.04"
type input "19.59"
type input "2.17"
type input "19.55"
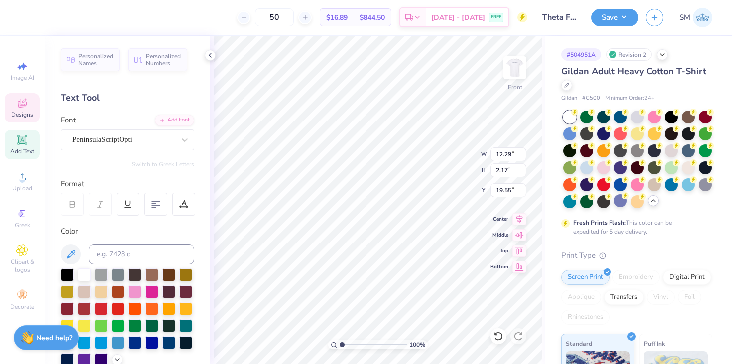
scroll to position [0, 2]
type textarea "Family Weekend 2025"
type input "8.28"
type input "1.36"
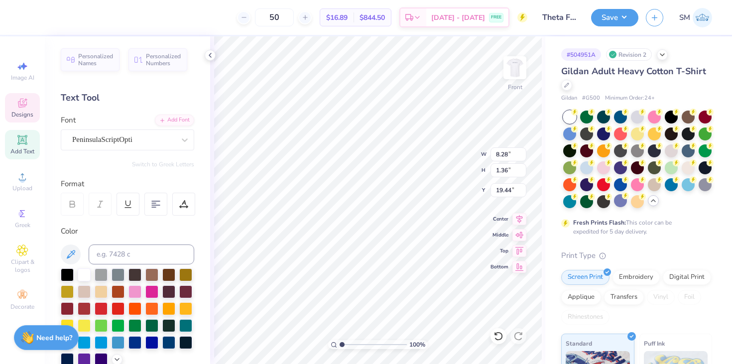
type input "14.25"
type input "8.27"
type input "1.33"
type input "14.32"
click at [522, 217] on icon at bounding box center [519, 218] width 14 height 12
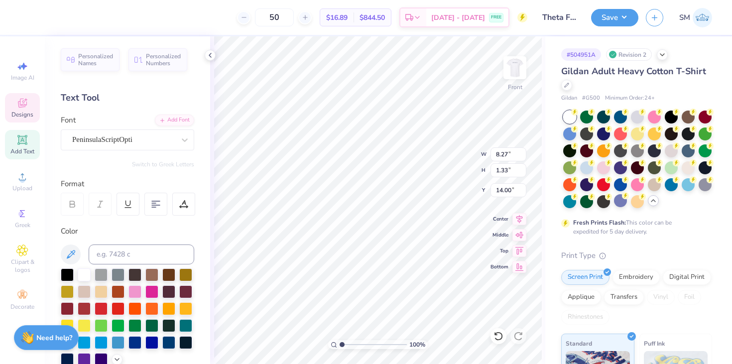
type input "14.00"
type input "8.27"
type input "1.33"
type input "14.00"
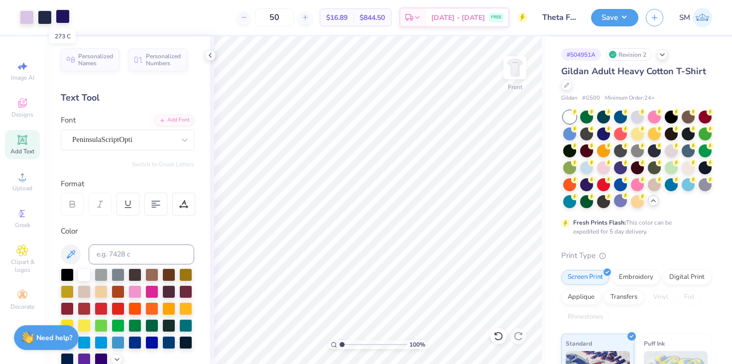
click at [61, 17] on div at bounding box center [63, 16] width 14 height 14
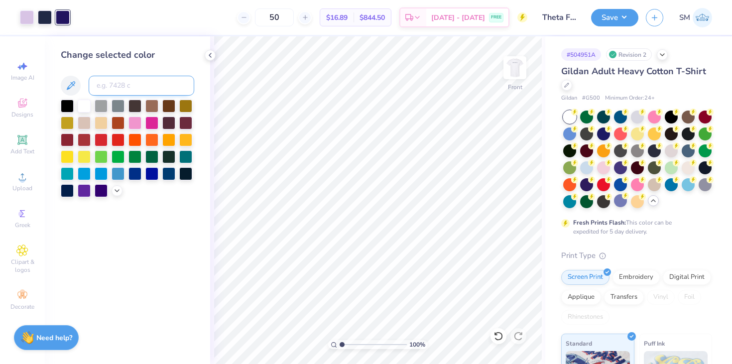
click at [109, 89] on input at bounding box center [142, 86] width 106 height 20
type input "533"
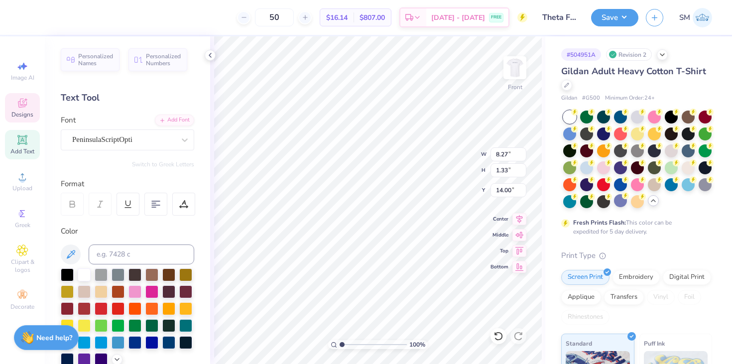
type input "3.00"
type textarea "Theta"
type input "13.59"
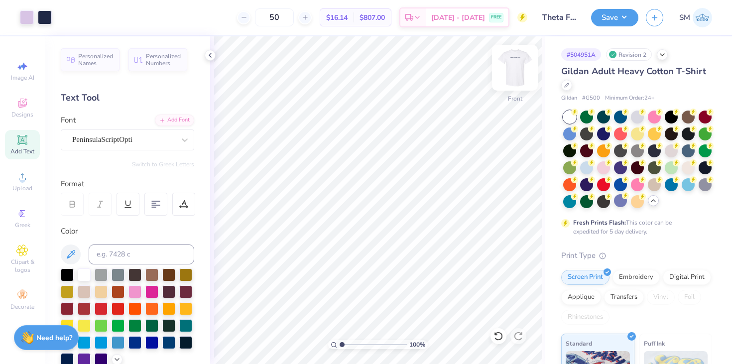
click at [518, 77] on img at bounding box center [515, 68] width 40 height 40
click at [514, 72] on img at bounding box center [515, 68] width 40 height 40
click at [516, 68] on img at bounding box center [515, 68] width 40 height 40
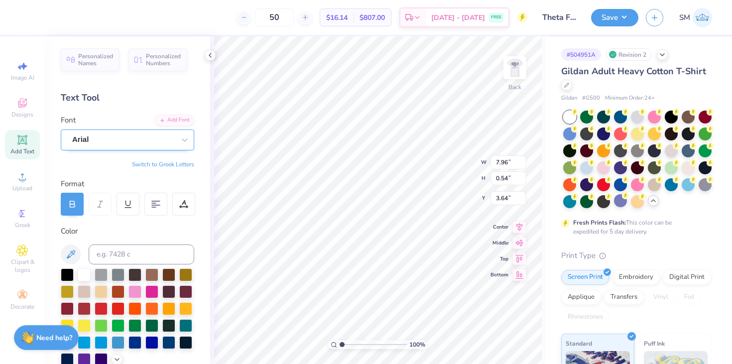
click at [126, 140] on div "Arial" at bounding box center [123, 139] width 105 height 15
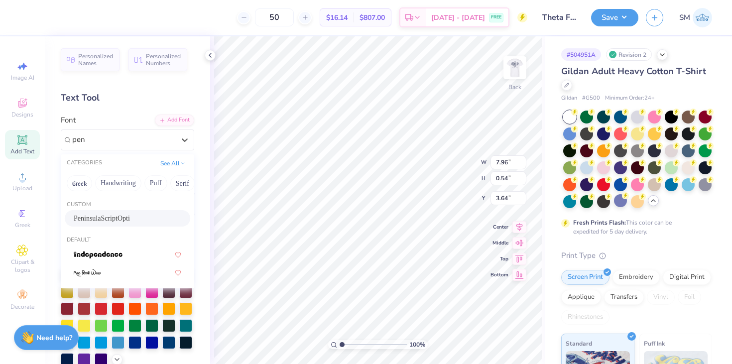
click at [89, 218] on span "PeninsulaScriptOpti" at bounding box center [102, 218] width 56 height 10
type input "pen"
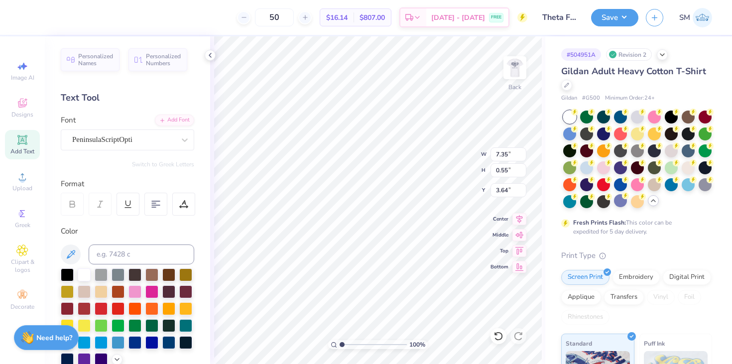
type textarea "Kappa Alpha Theta"
type input "6.23"
type input "1.18"
click at [524, 219] on icon at bounding box center [519, 218] width 14 height 12
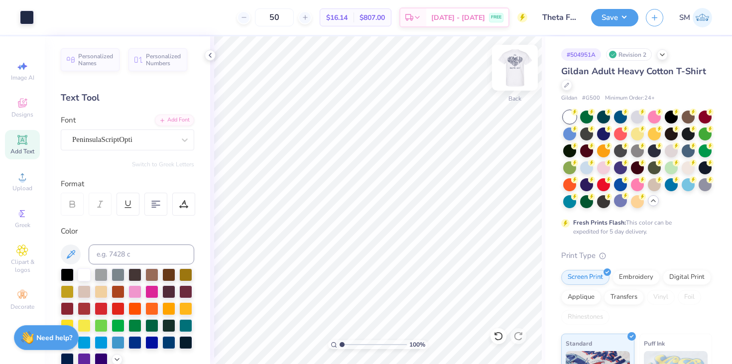
click at [519, 74] on img at bounding box center [515, 68] width 40 height 40
click at [509, 71] on img at bounding box center [515, 68] width 40 height 40
click at [170, 145] on div at bounding box center [123, 139] width 103 height 13
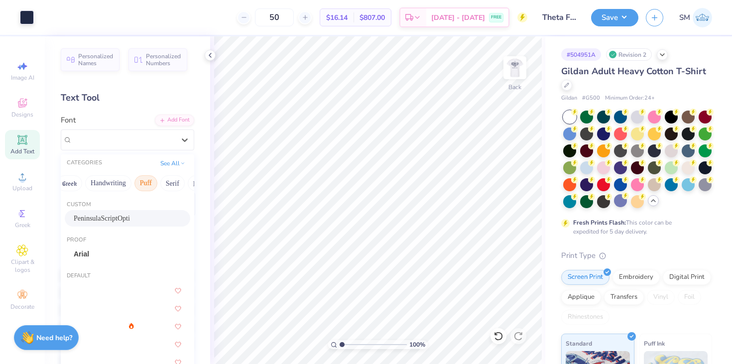
scroll to position [0, 0]
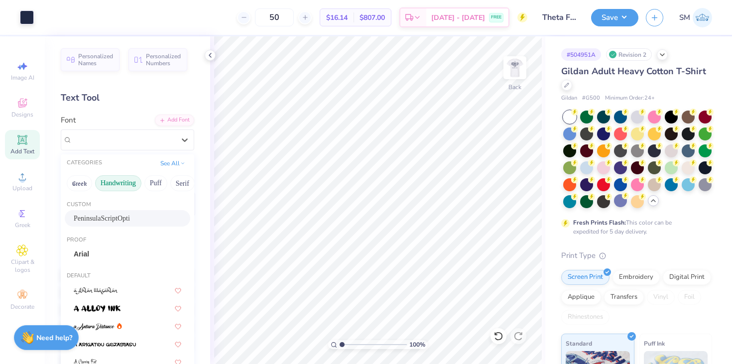
click at [125, 185] on button "Handwriting" at bounding box center [118, 183] width 46 height 16
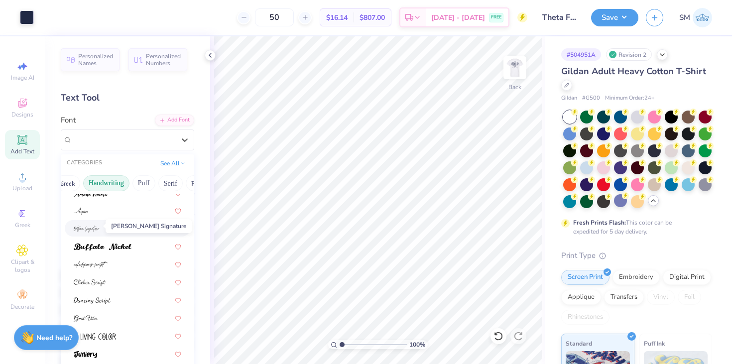
scroll to position [47, 0]
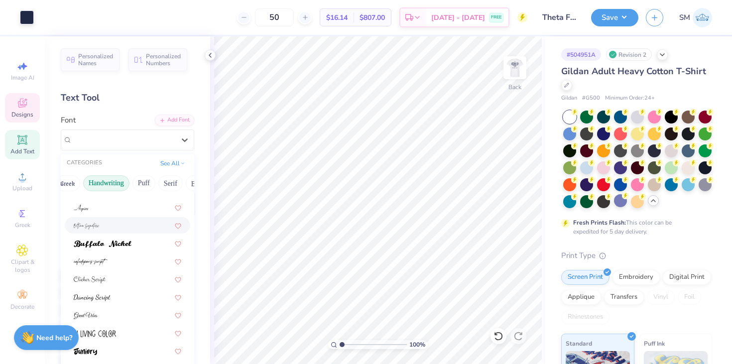
click at [19, 112] on span "Designs" at bounding box center [22, 114] width 22 height 8
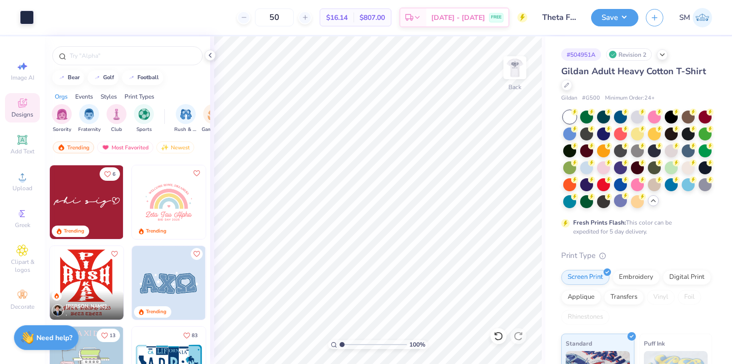
scroll to position [1282, 0]
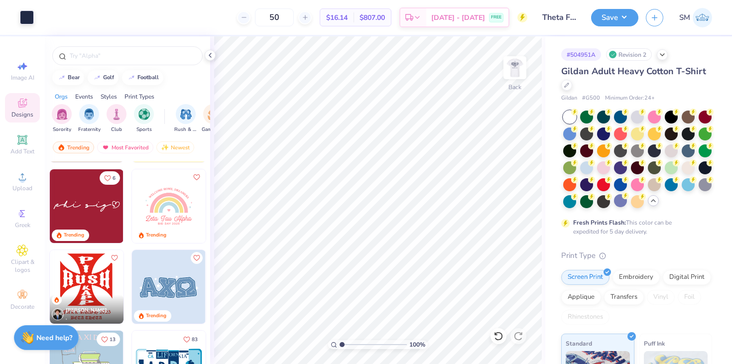
click at [69, 192] on img at bounding box center [87, 206] width 74 height 74
type input "10.28"
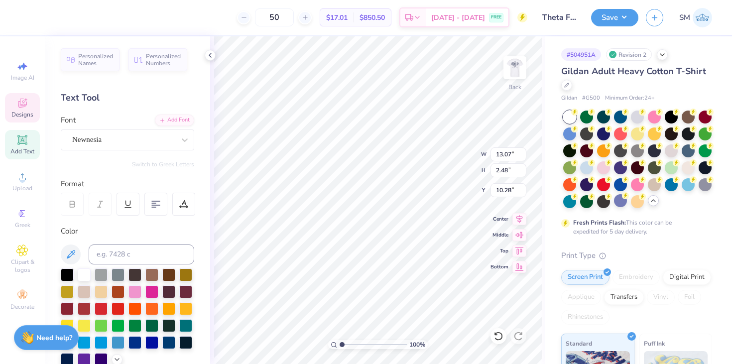
scroll to position [0, 0]
type input "1.71"
type input "1.63"
type input "10.36"
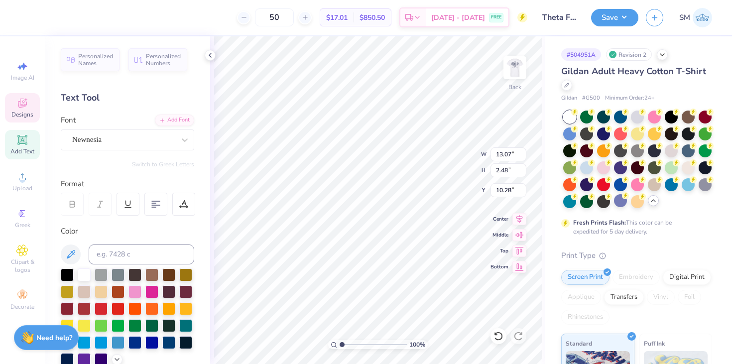
type textarea "P"
type textarea "Kappa Alpha Theta"
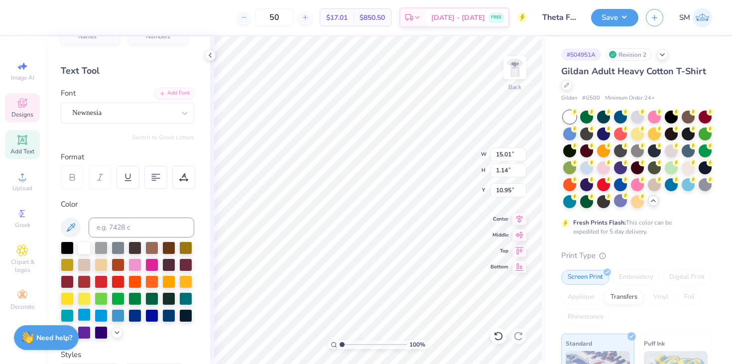
scroll to position [61, 0]
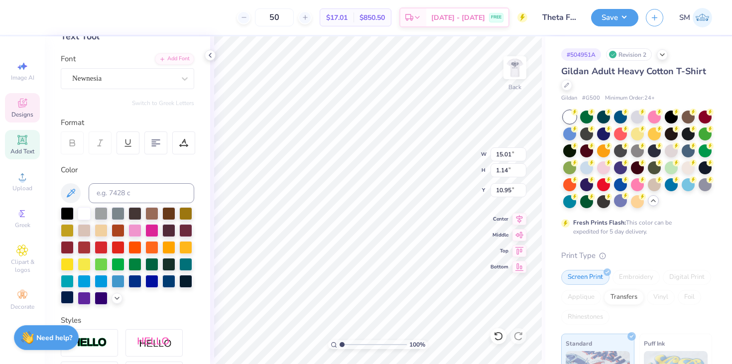
click at [67, 300] on div at bounding box center [67, 297] width 13 height 13
type input "10.43"
type input "0.79"
type input "3.00"
type input "7.60"
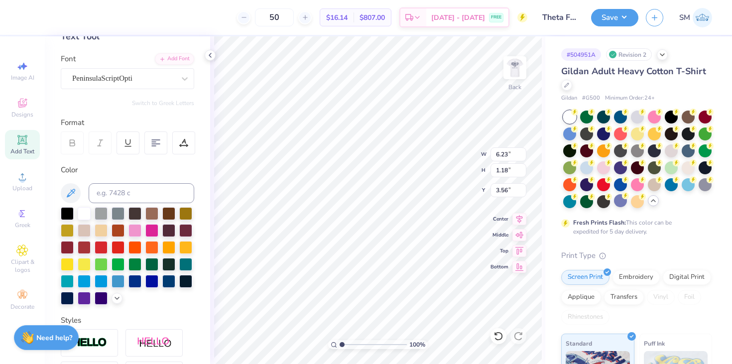
type input "1.44"
click at [513, 68] on img at bounding box center [515, 68] width 40 height 40
click at [27, 19] on div at bounding box center [27, 16] width 14 height 14
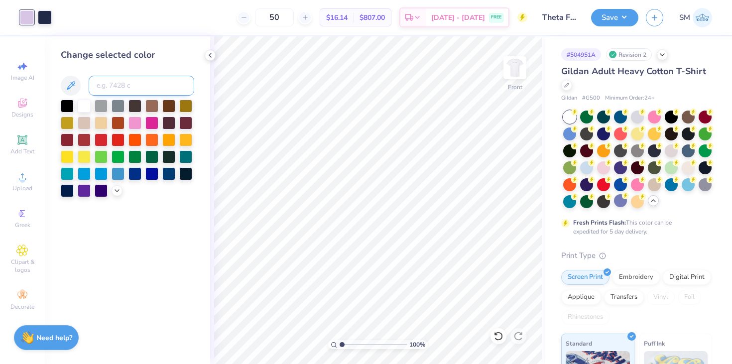
click at [102, 84] on input at bounding box center [142, 86] width 106 height 20
type input "533"
click at [161, 256] on div "Change selected color" at bounding box center [127, 199] width 165 height 327
click at [517, 69] on img at bounding box center [515, 68] width 40 height 40
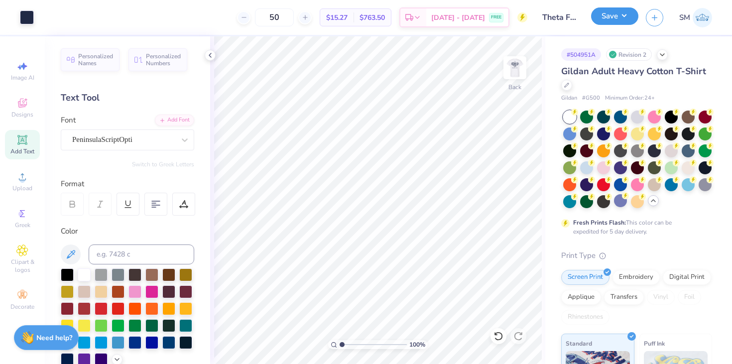
click at [610, 10] on button "Save" at bounding box center [614, 15] width 47 height 17
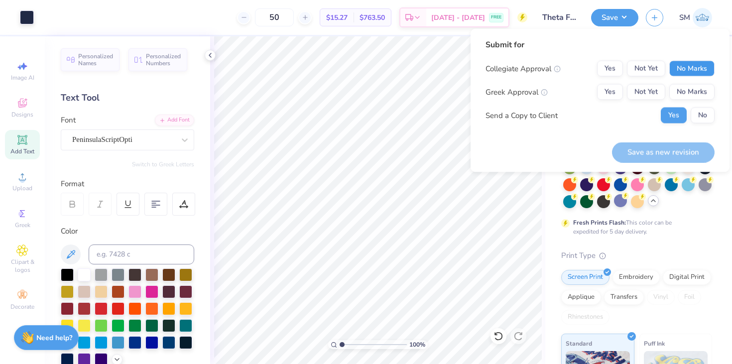
click at [692, 64] on button "No Marks" at bounding box center [691, 69] width 45 height 16
click at [598, 91] on button "Yes" at bounding box center [610, 92] width 26 height 16
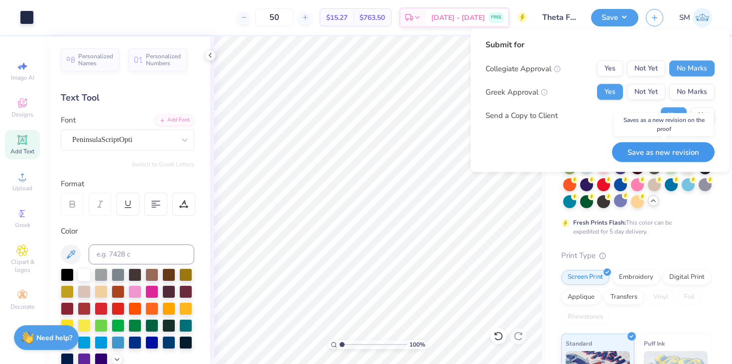
click at [655, 151] on button "Save as new revision" at bounding box center [663, 152] width 103 height 20
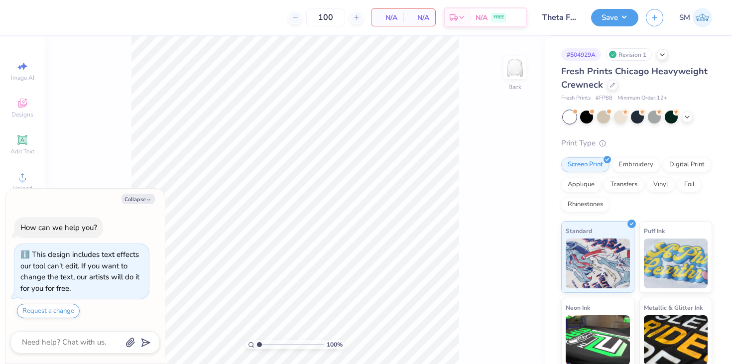
scroll to position [9, 0]
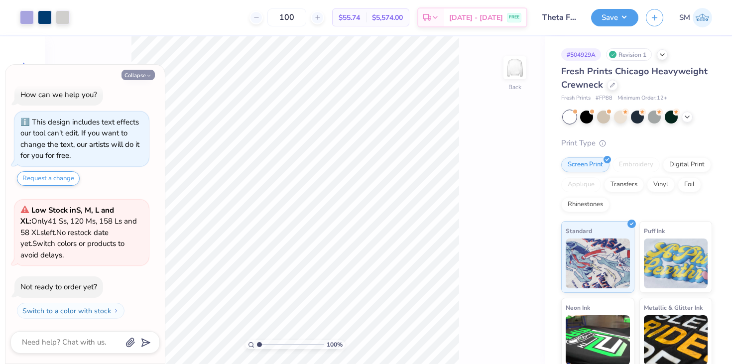
click at [141, 77] on button "Collapse" at bounding box center [137, 75] width 33 height 10
type textarea "x"
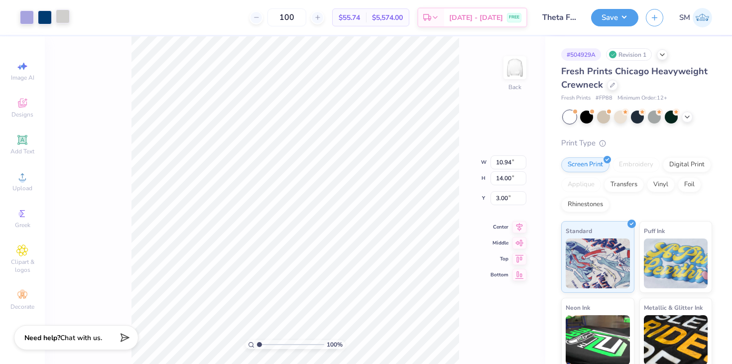
click at [63, 14] on div at bounding box center [63, 16] width 14 height 14
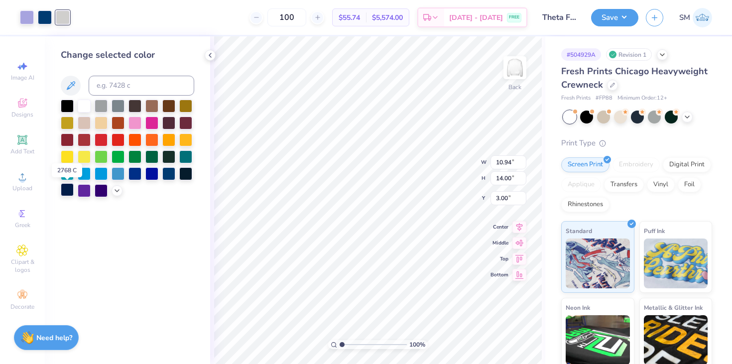
click at [69, 194] on div at bounding box center [67, 189] width 13 height 13
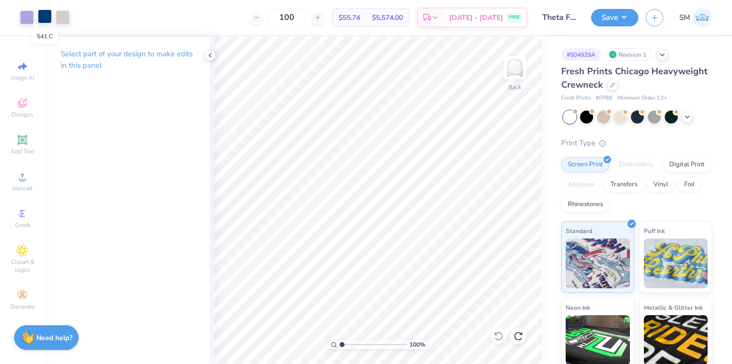
click at [44, 18] on div at bounding box center [45, 16] width 14 height 14
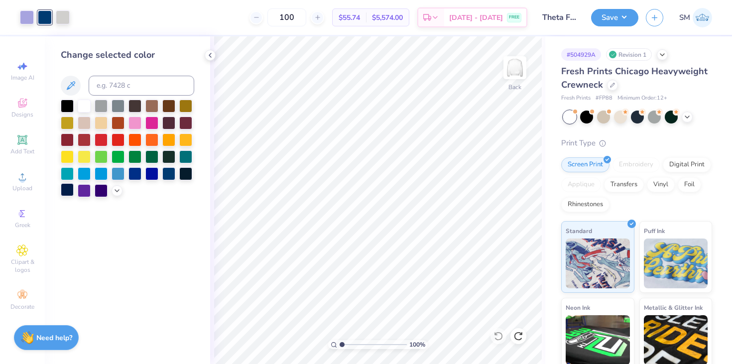
click at [68, 191] on div at bounding box center [67, 189] width 13 height 13
click at [24, 18] on div at bounding box center [27, 16] width 14 height 14
click at [66, 187] on div at bounding box center [67, 189] width 13 height 13
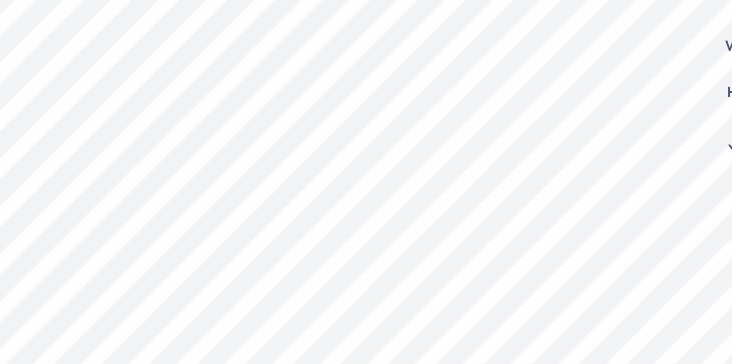
type input "3.84"
type input "0.53"
type input "10.74"
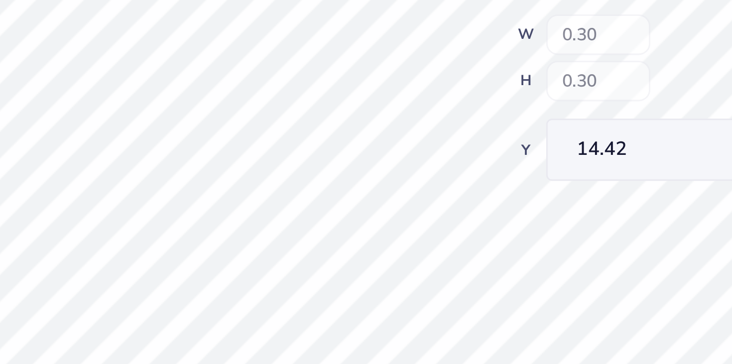
type input "14.42"
